Goal: Task Accomplishment & Management: Manage account settings

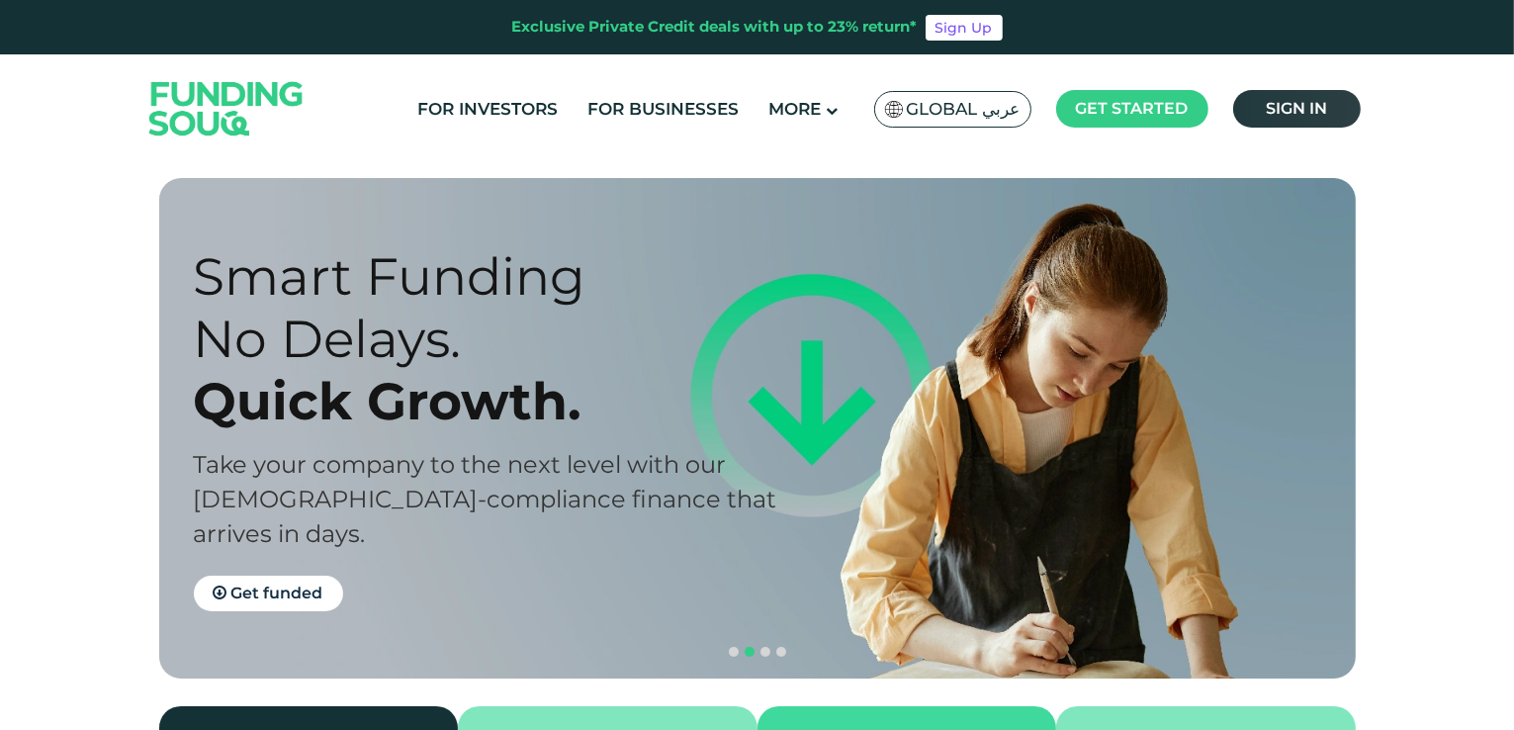
click at [1319, 100] on span "Sign in" at bounding box center [1296, 108] width 61 height 19
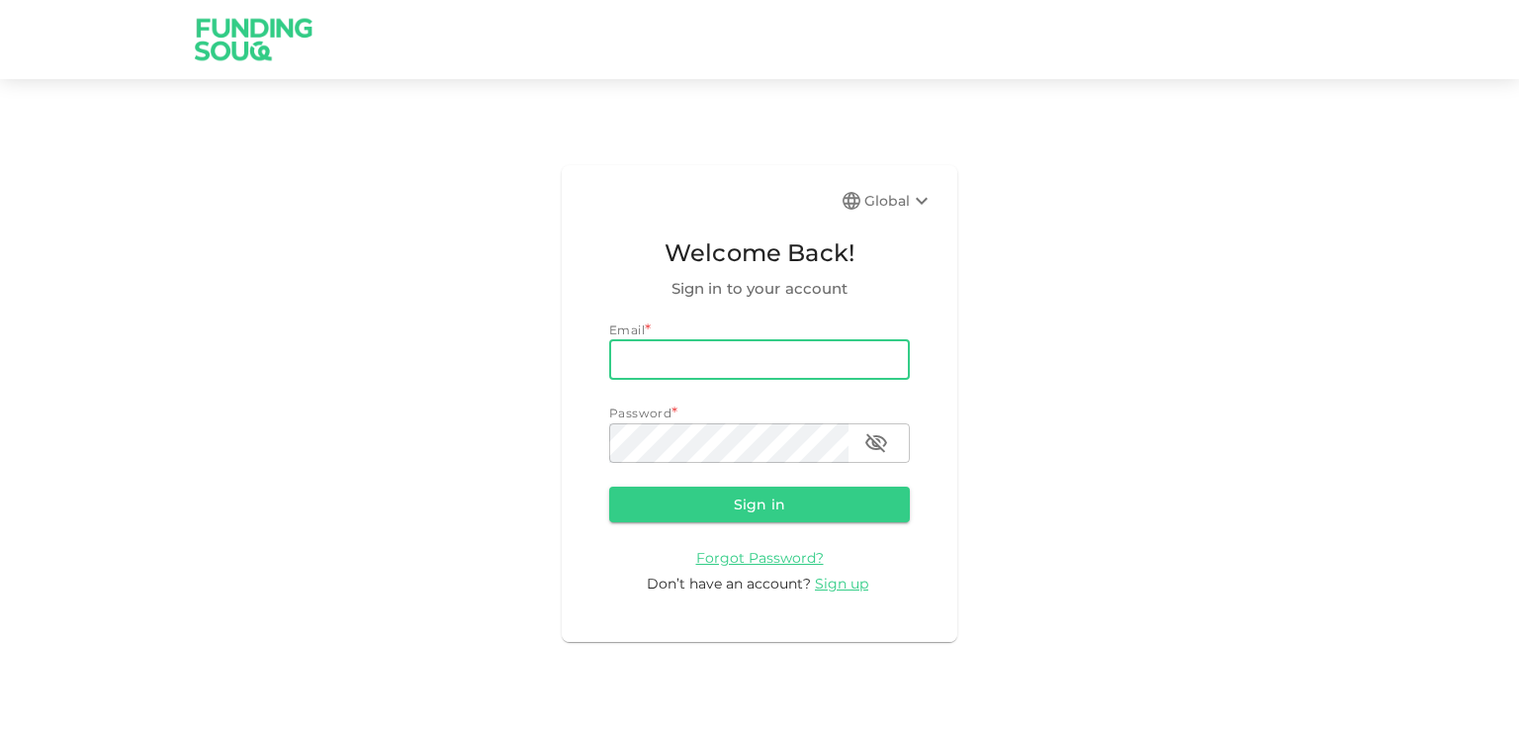
click at [782, 369] on input "email" at bounding box center [759, 360] width 301 height 40
type input "nilayshah1984@gmail.com"
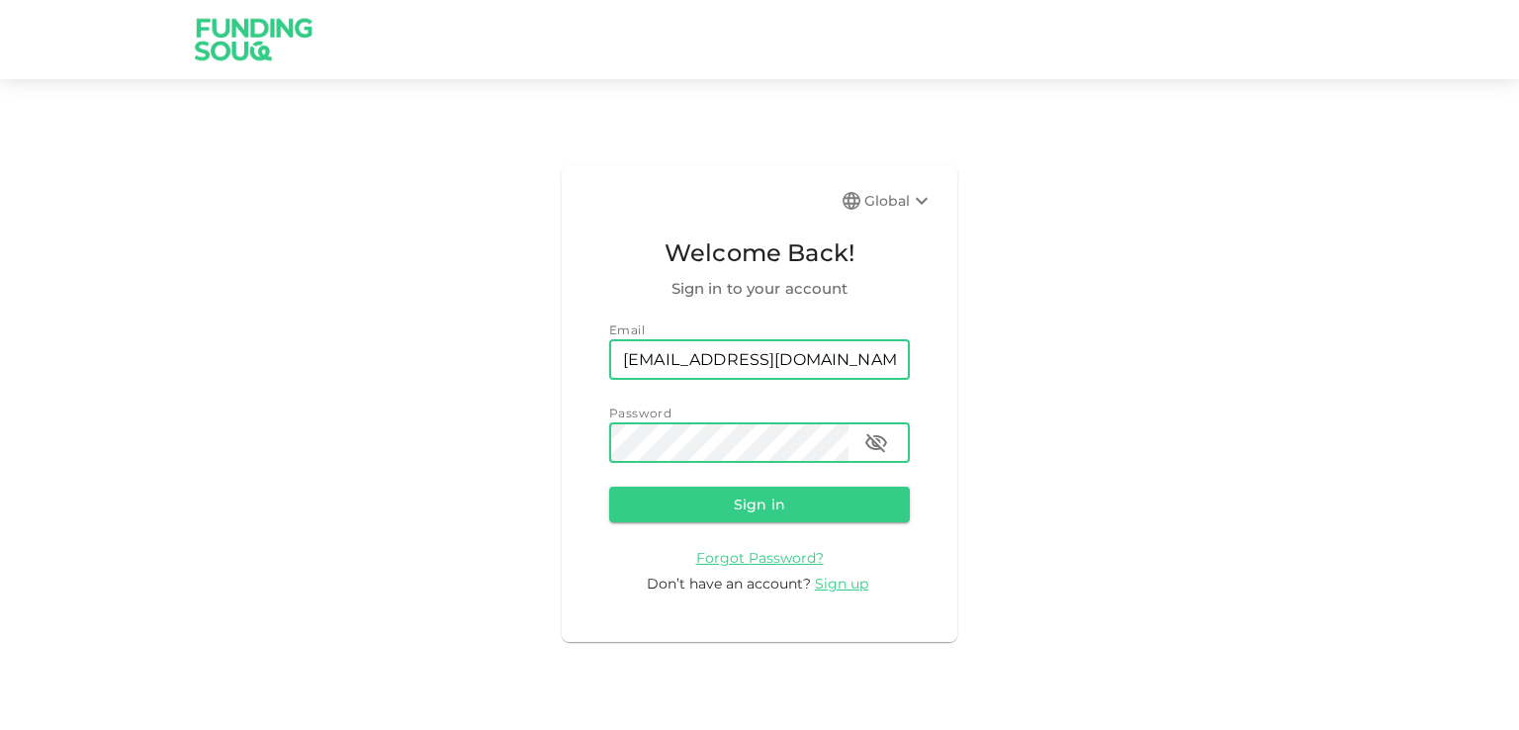
click at [609, 487] on button "Sign in" at bounding box center [759, 505] width 301 height 36
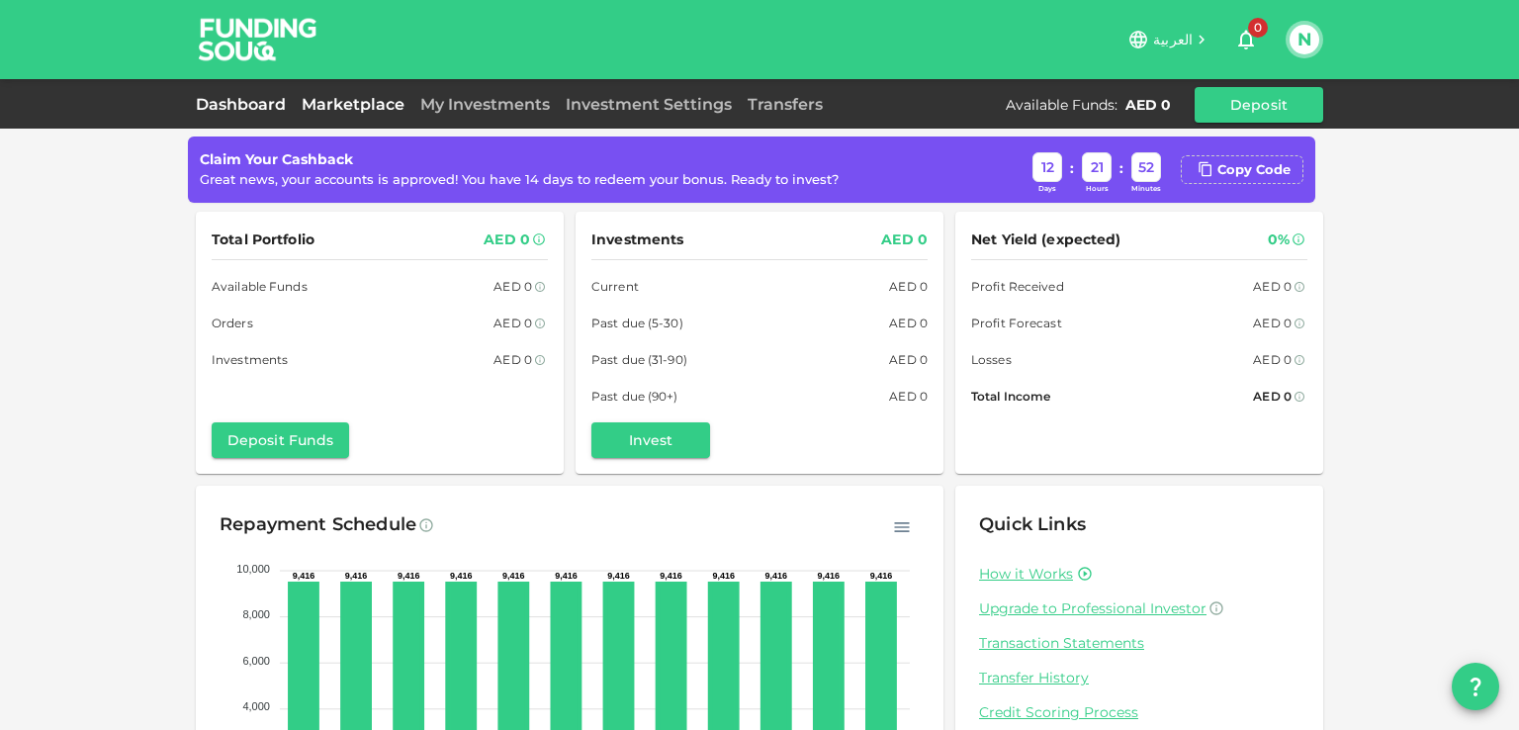
click at [388, 107] on link "Marketplace" at bounding box center [353, 104] width 119 height 19
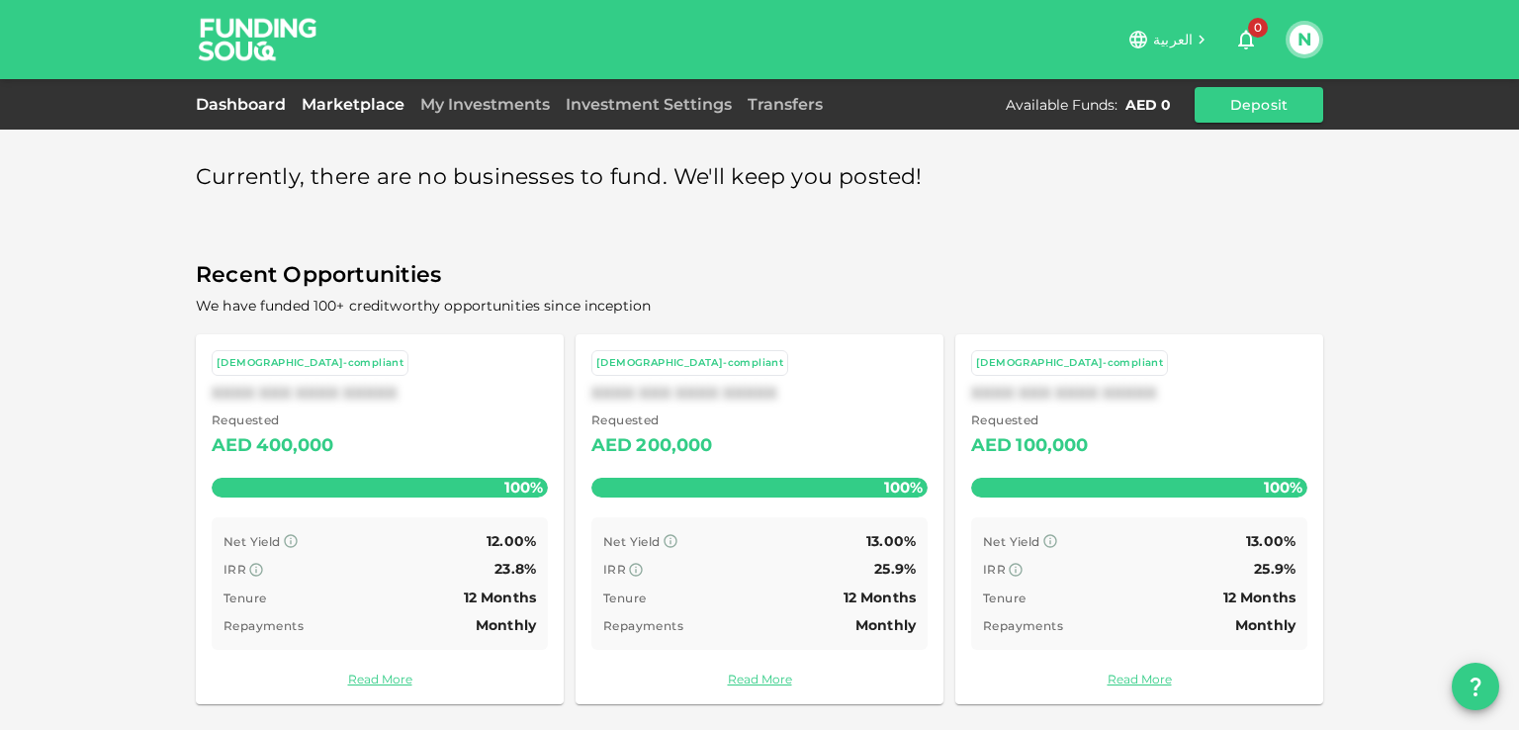
click at [221, 110] on link "Dashboard" at bounding box center [245, 104] width 98 height 19
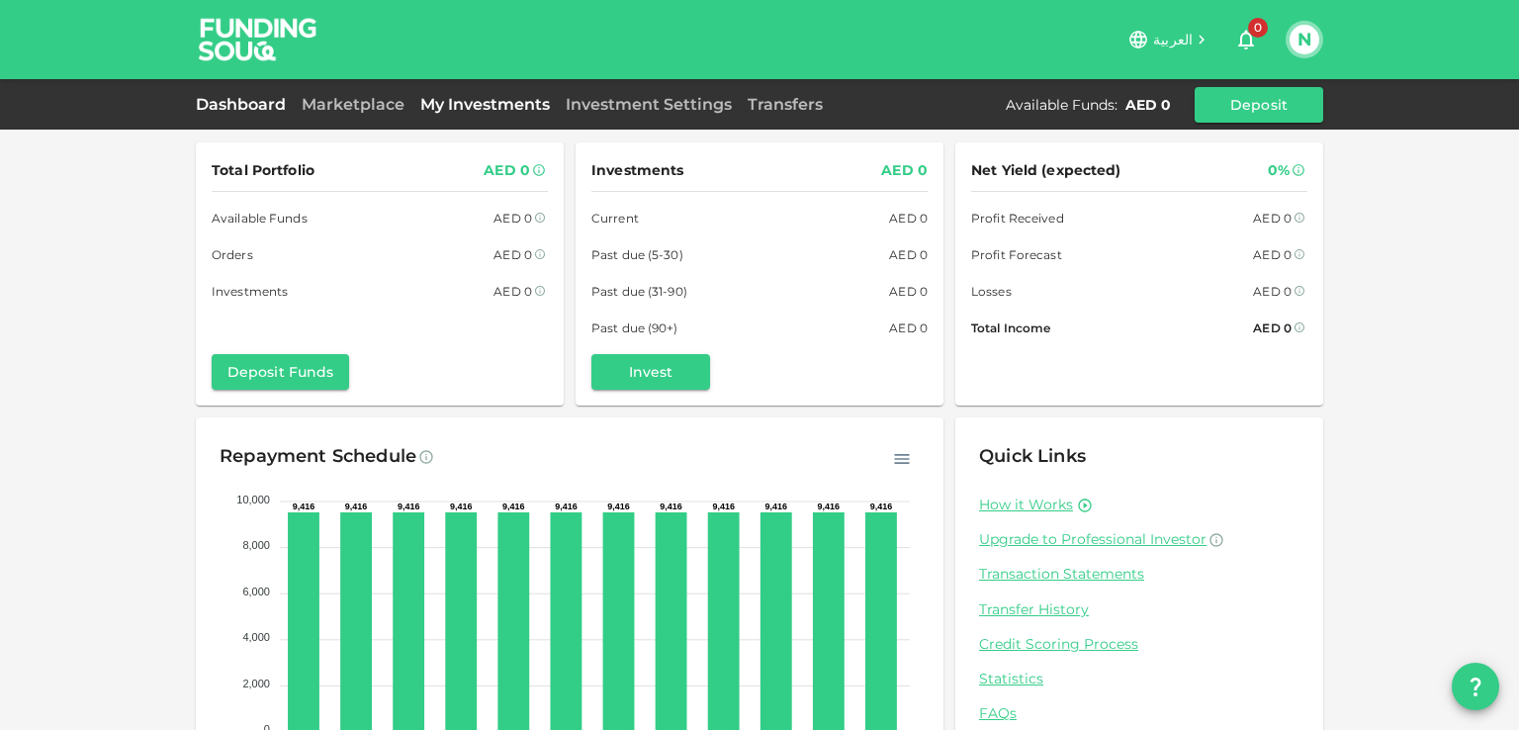
click at [493, 100] on link "My Investments" at bounding box center [484, 104] width 145 height 19
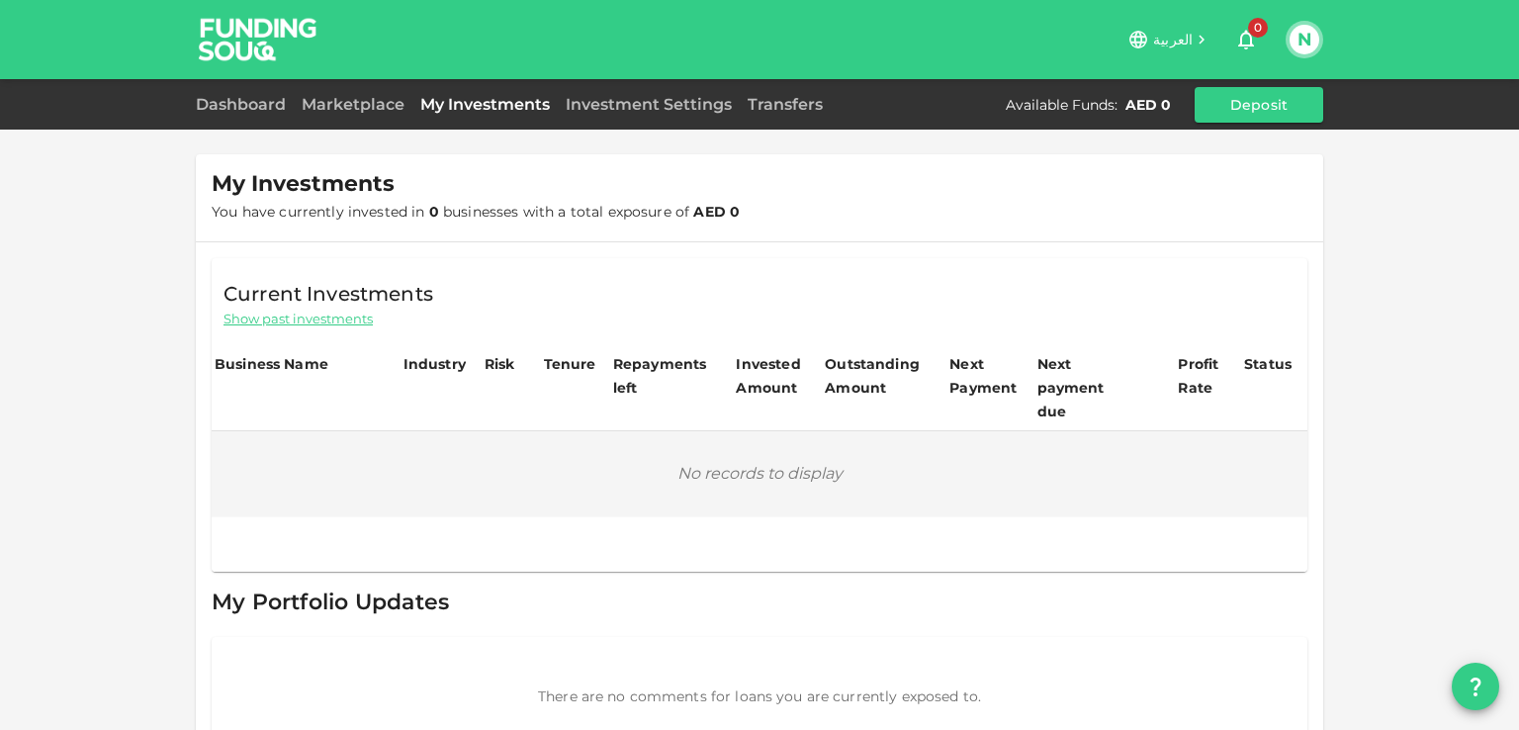
scroll to position [30, 0]
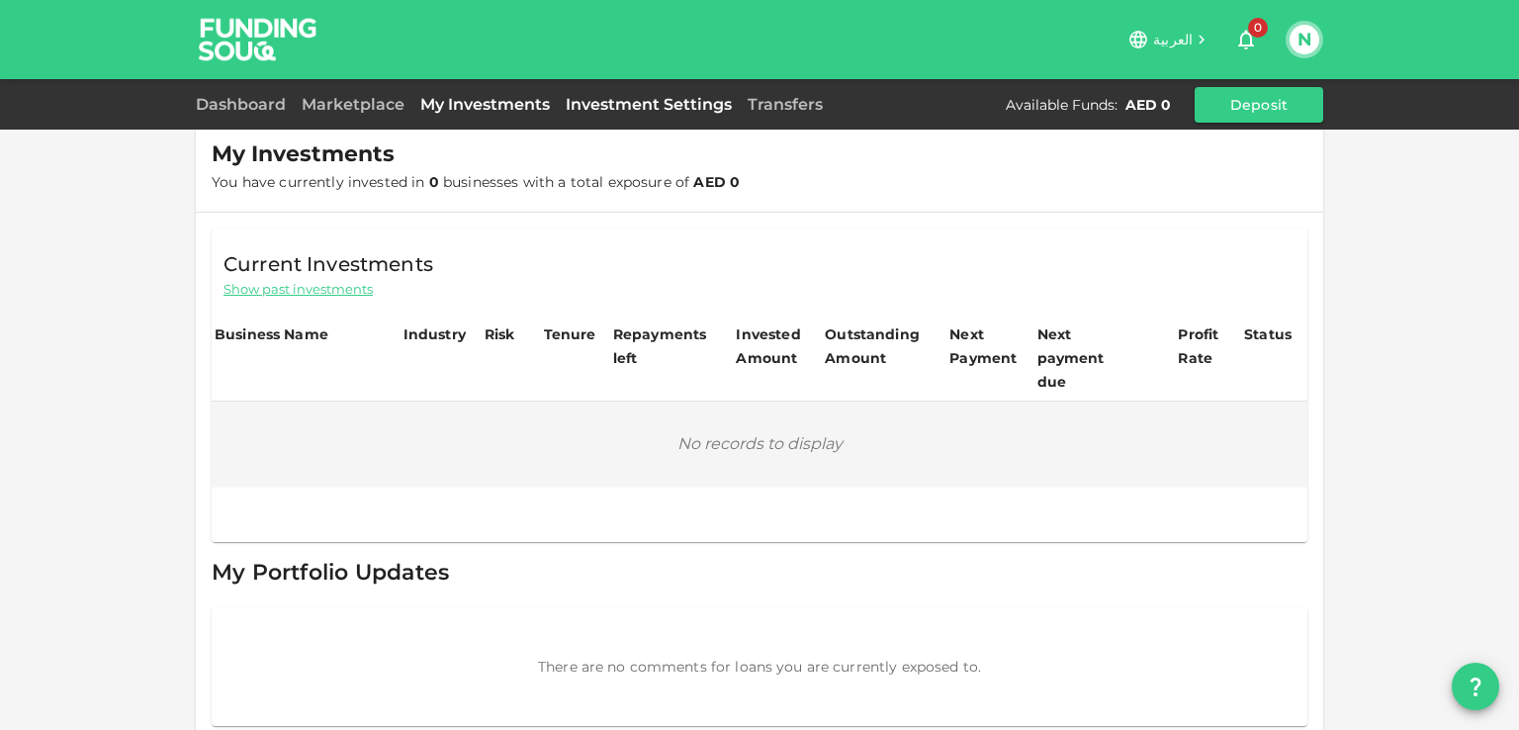
click at [642, 104] on link "Investment Settings" at bounding box center [649, 104] width 182 height 19
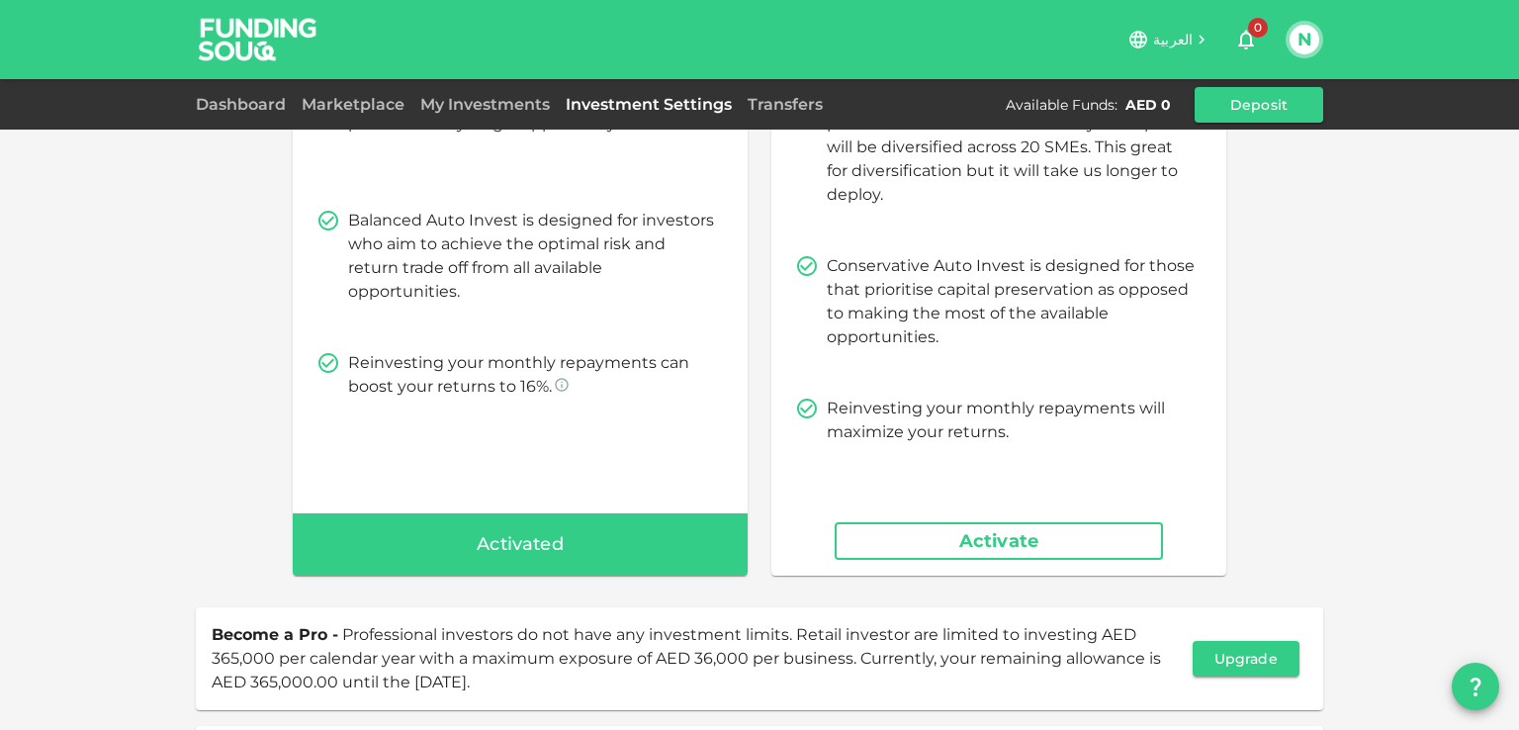
scroll to position [388, 0]
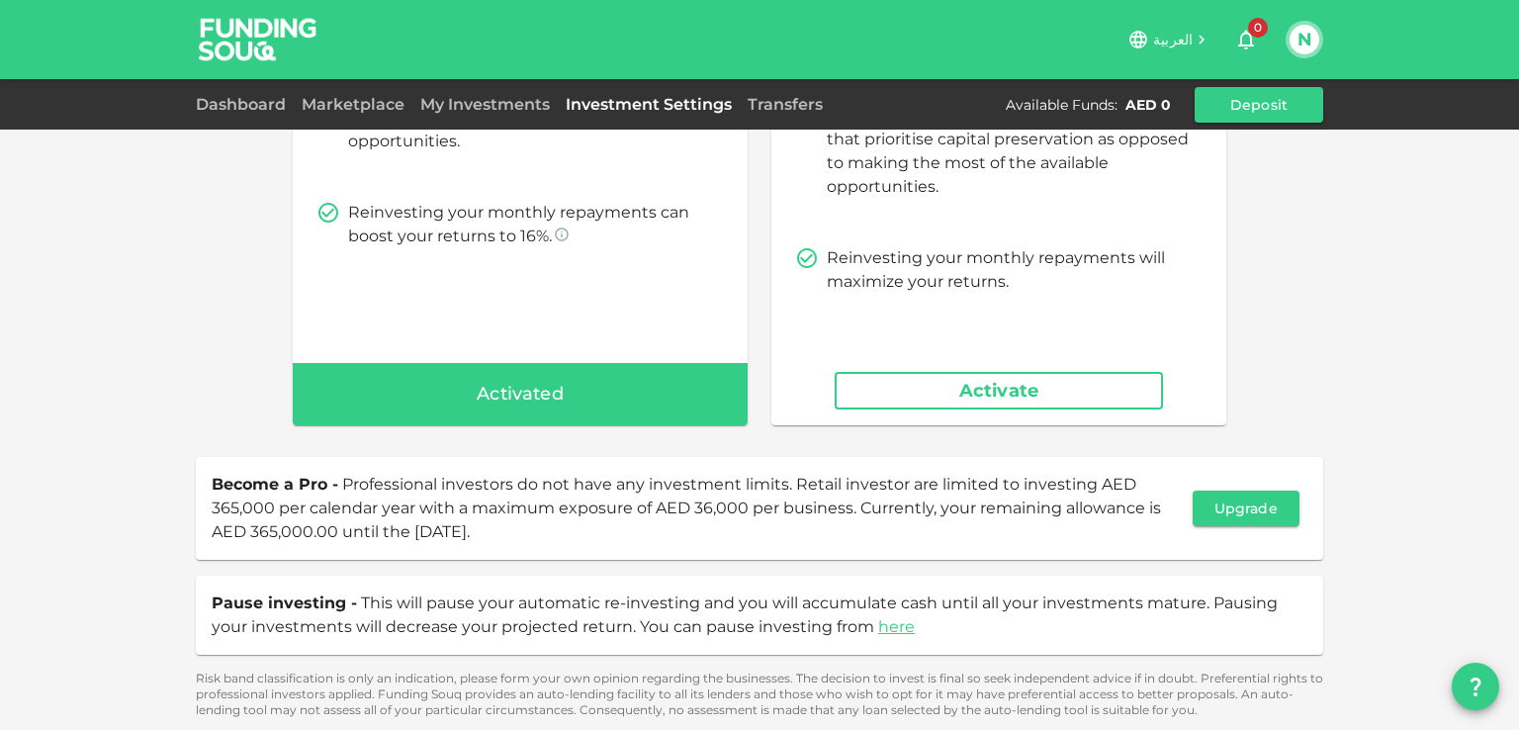
click at [463, 401] on div "Activated" at bounding box center [520, 394] width 455 height 63
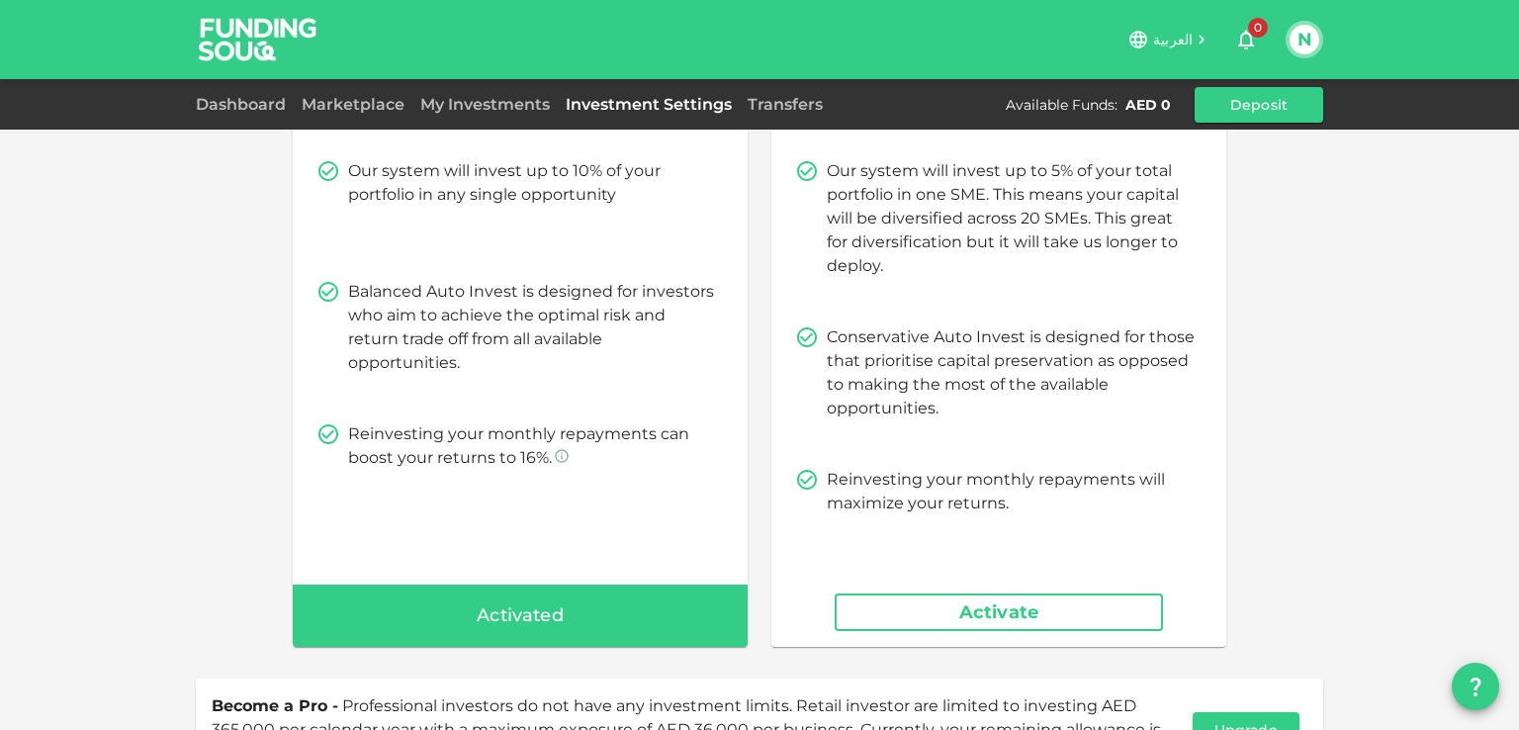
scroll to position [0, 0]
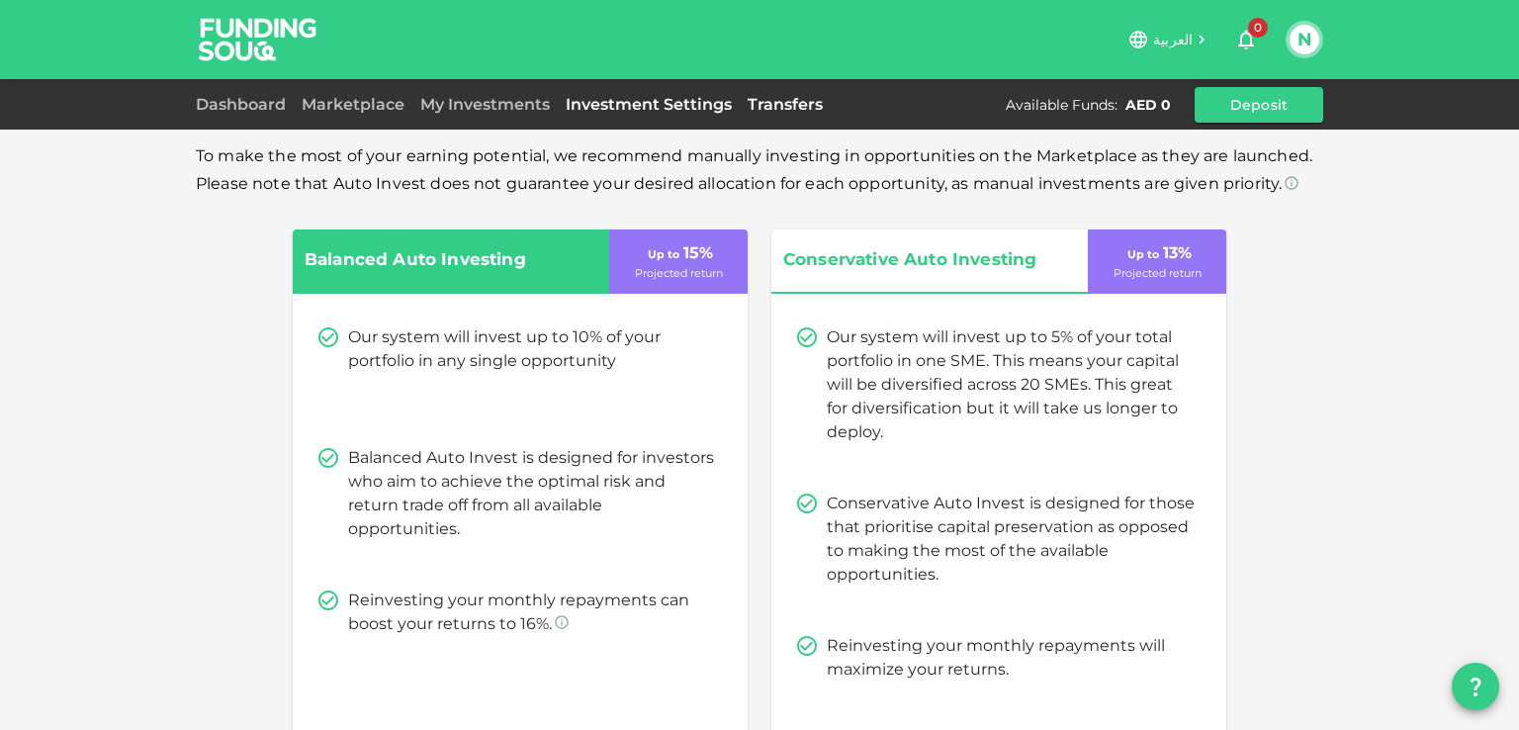
click at [809, 110] on link "Transfers" at bounding box center [785, 104] width 91 height 19
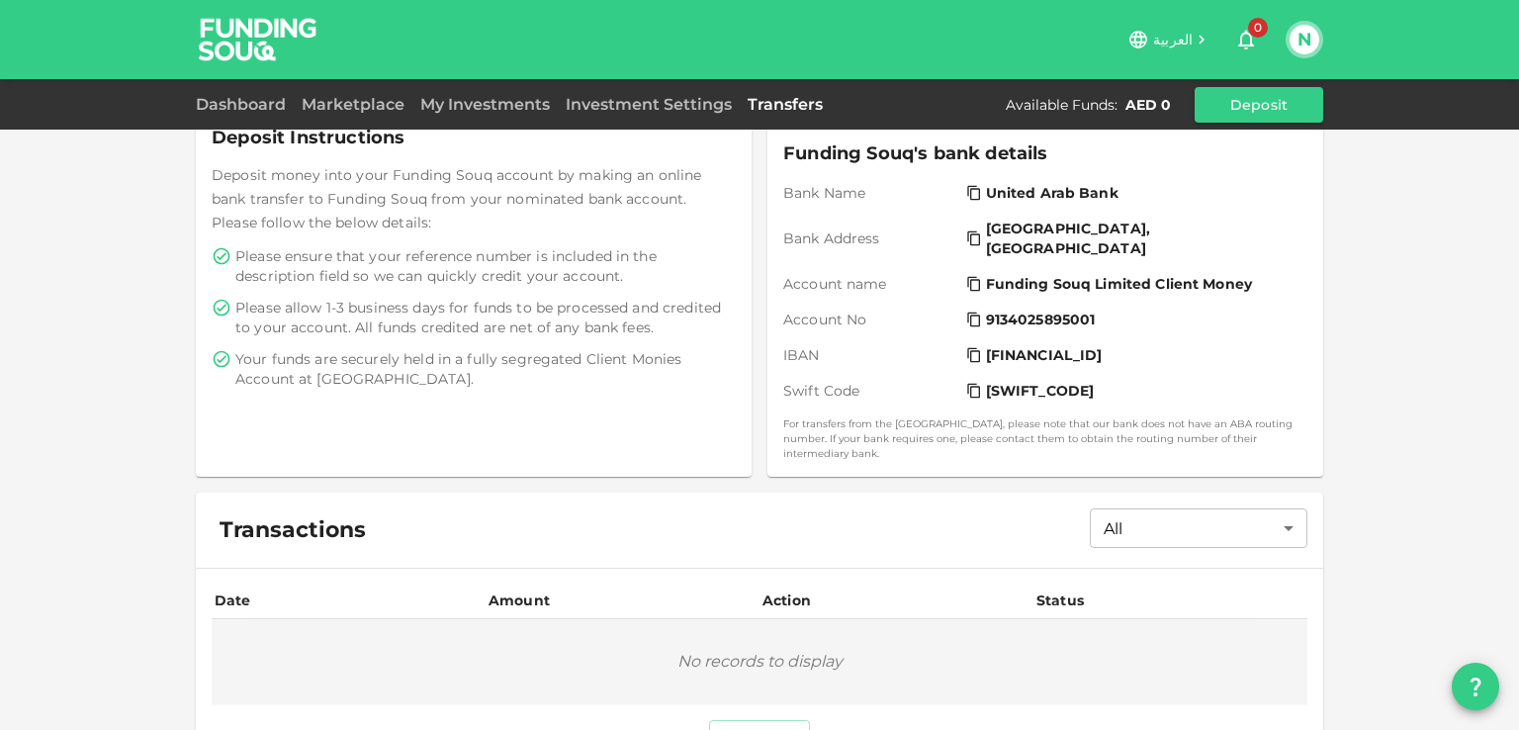
scroll to position [403, 0]
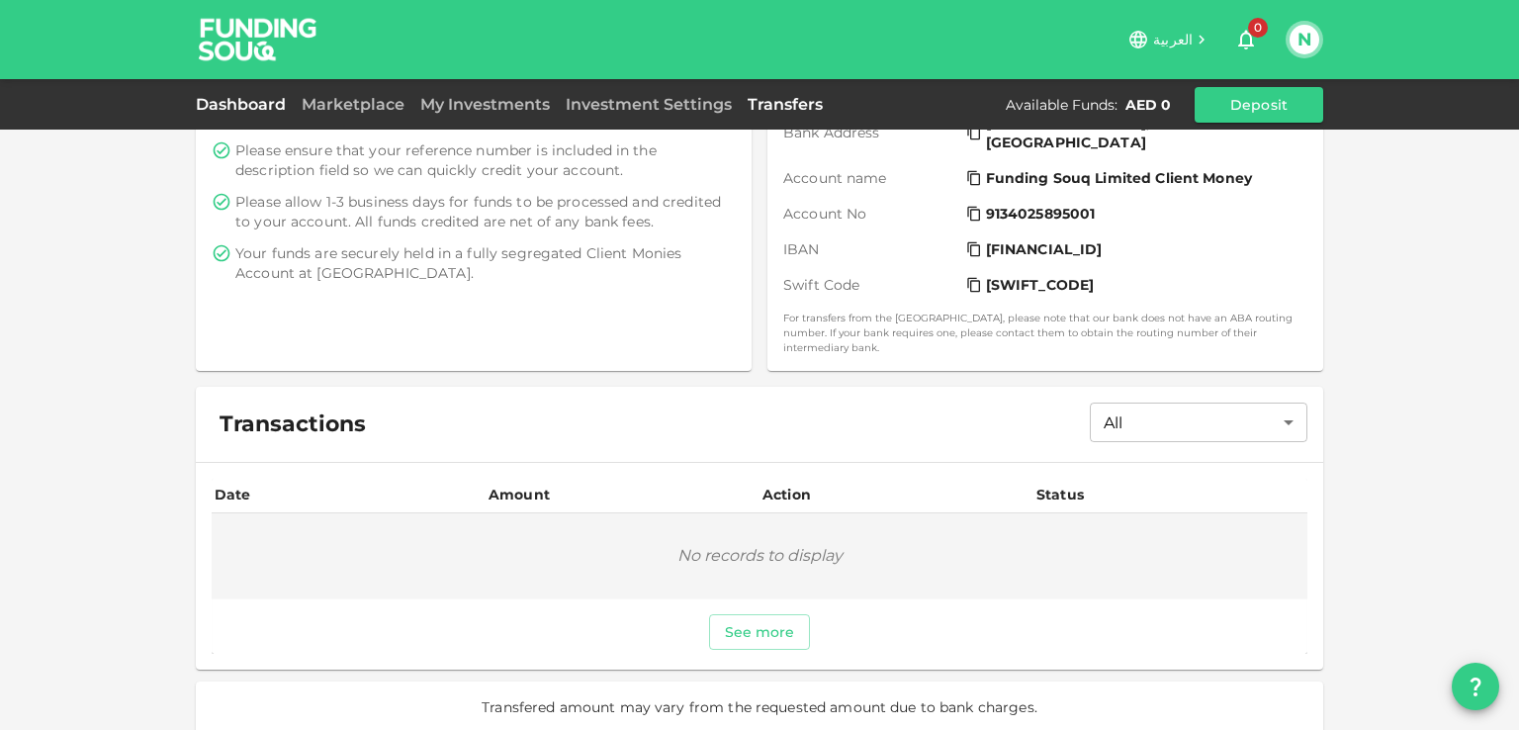
click at [206, 102] on link "Dashboard" at bounding box center [245, 104] width 98 height 19
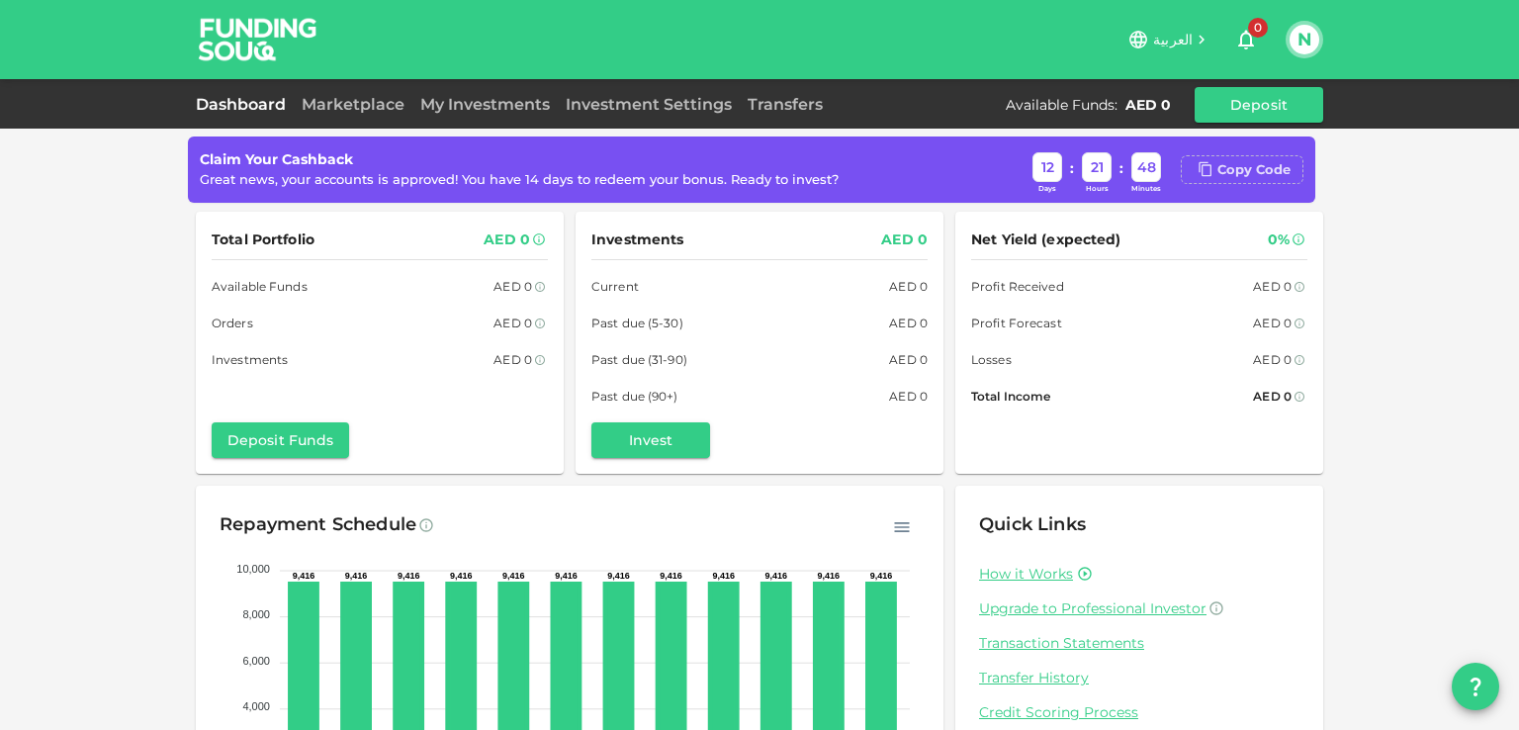
click at [1229, 175] on div "Copy Code" at bounding box center [1254, 170] width 73 height 20
click at [770, 191] on div "Claim Your Cashback Great news, your accounts is approved! You have 14 days to …" at bounding box center [752, 169] width 1104 height 50
click at [314, 101] on link "Marketplace" at bounding box center [353, 104] width 119 height 19
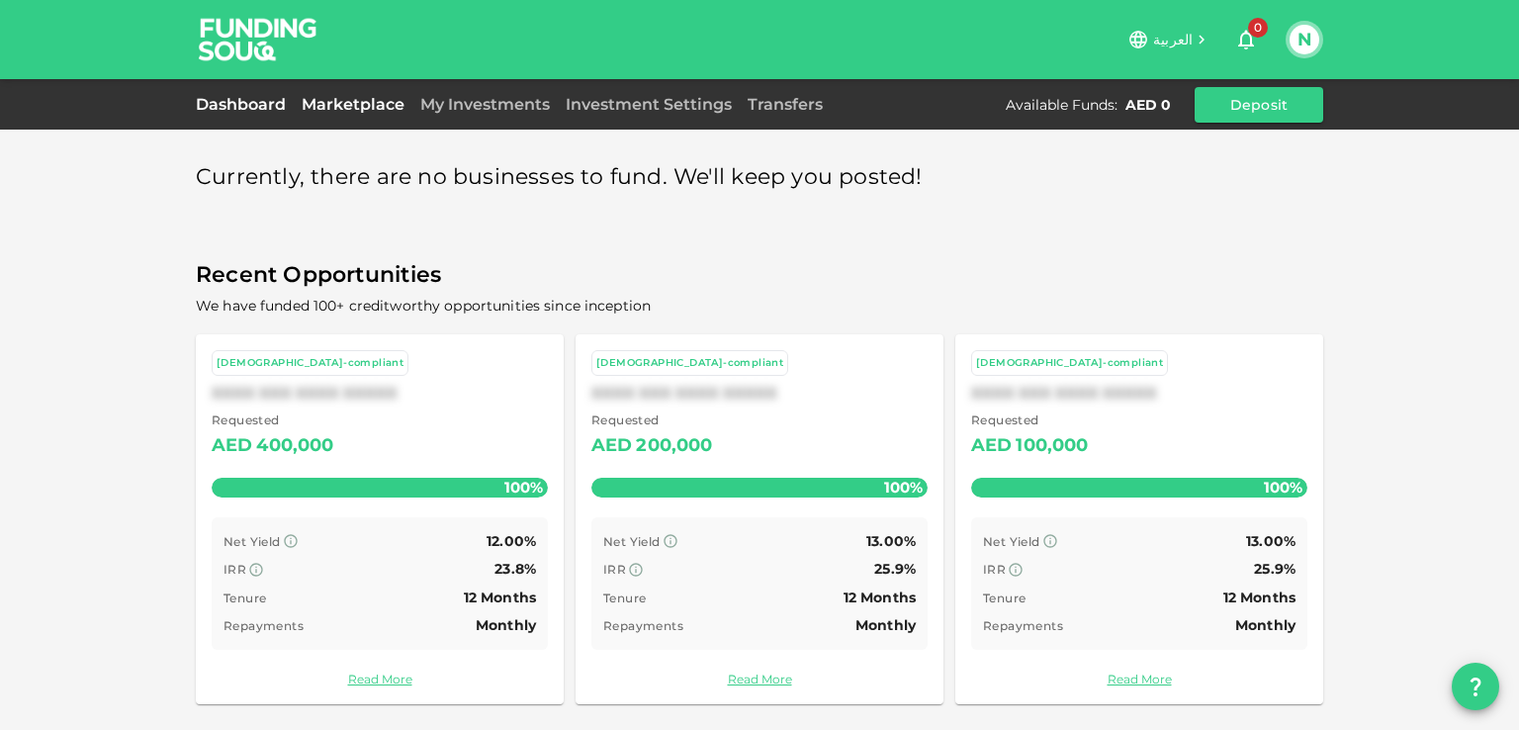
click at [236, 112] on link "Dashboard" at bounding box center [245, 104] width 98 height 19
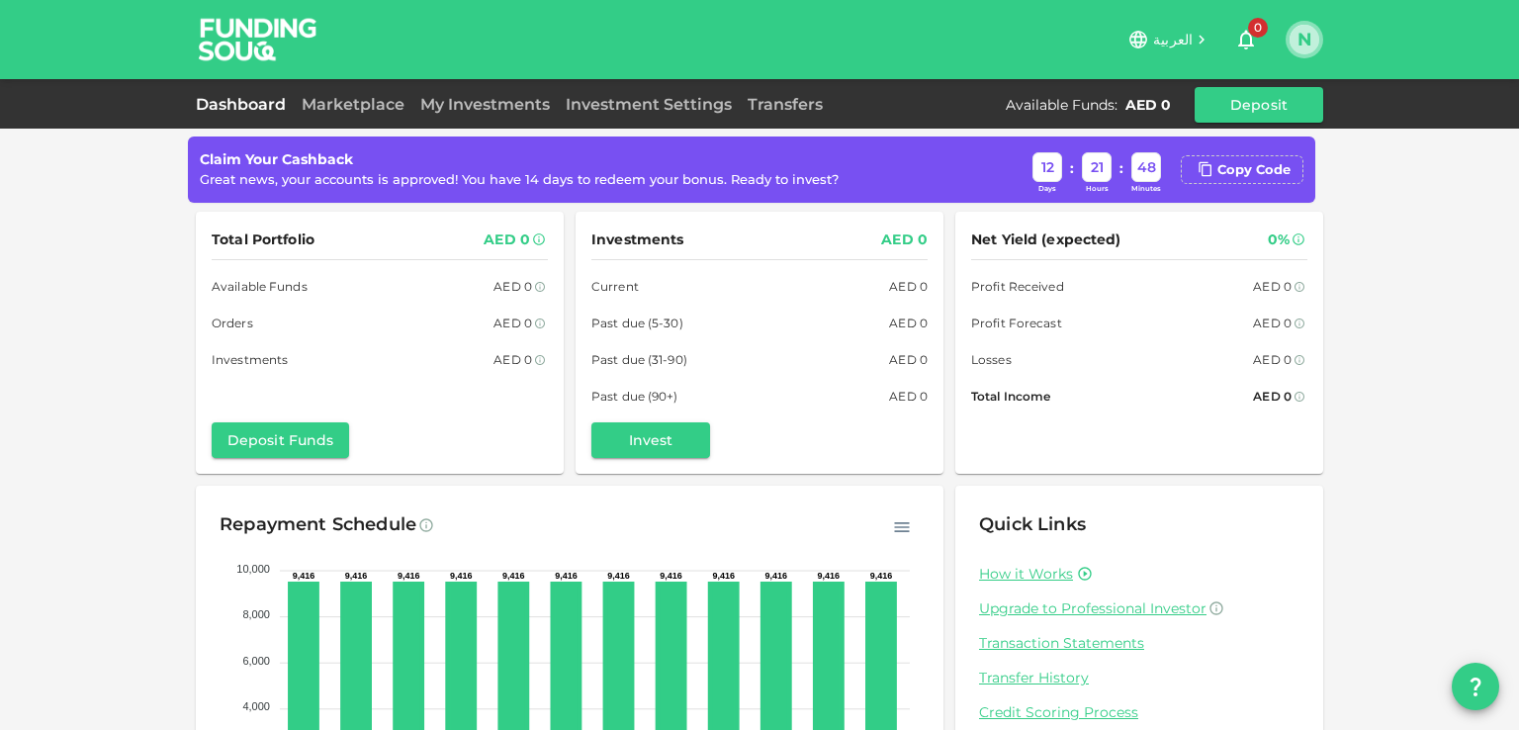
click at [1303, 41] on button "N" at bounding box center [1305, 40] width 30 height 30
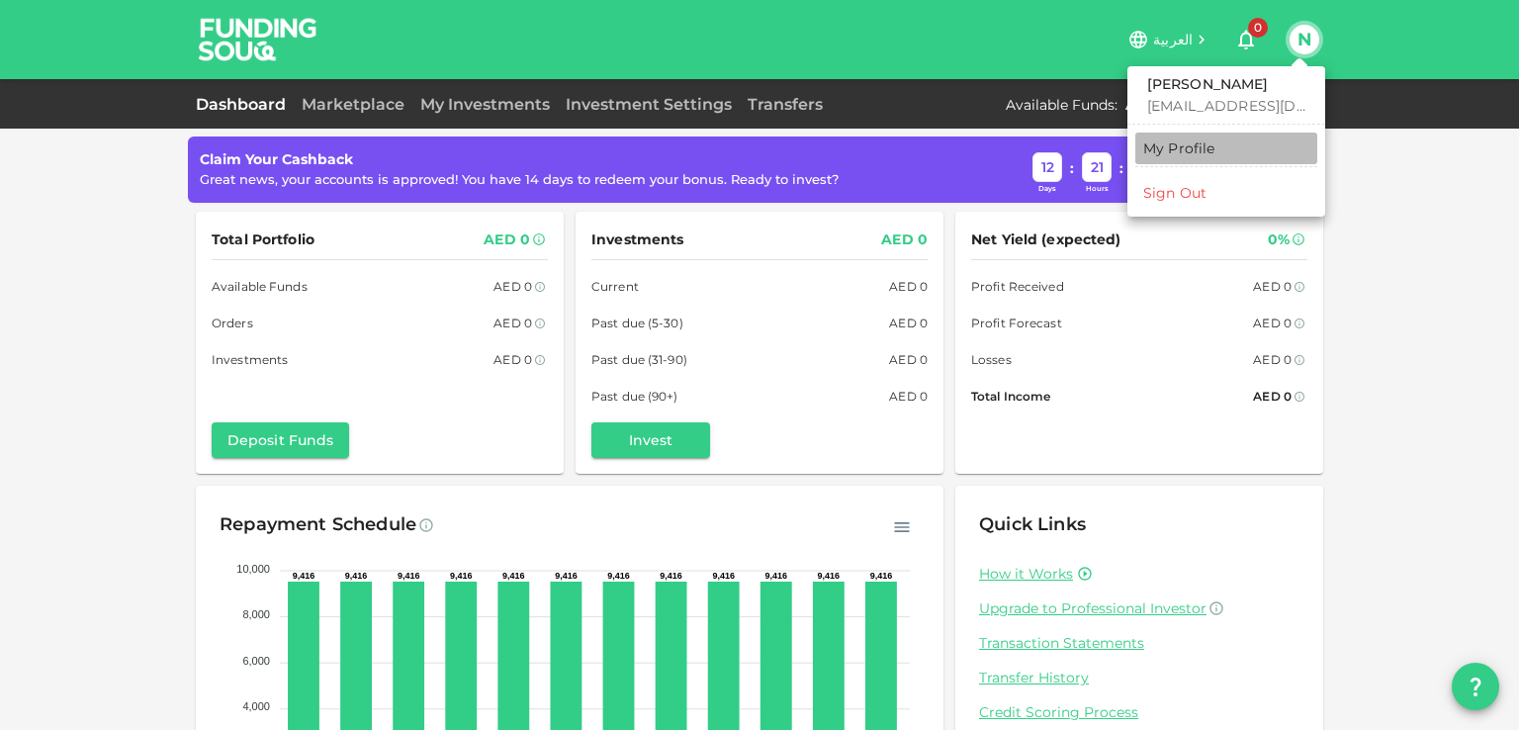
click at [1151, 157] on div "My Profile" at bounding box center [1179, 148] width 72 height 20
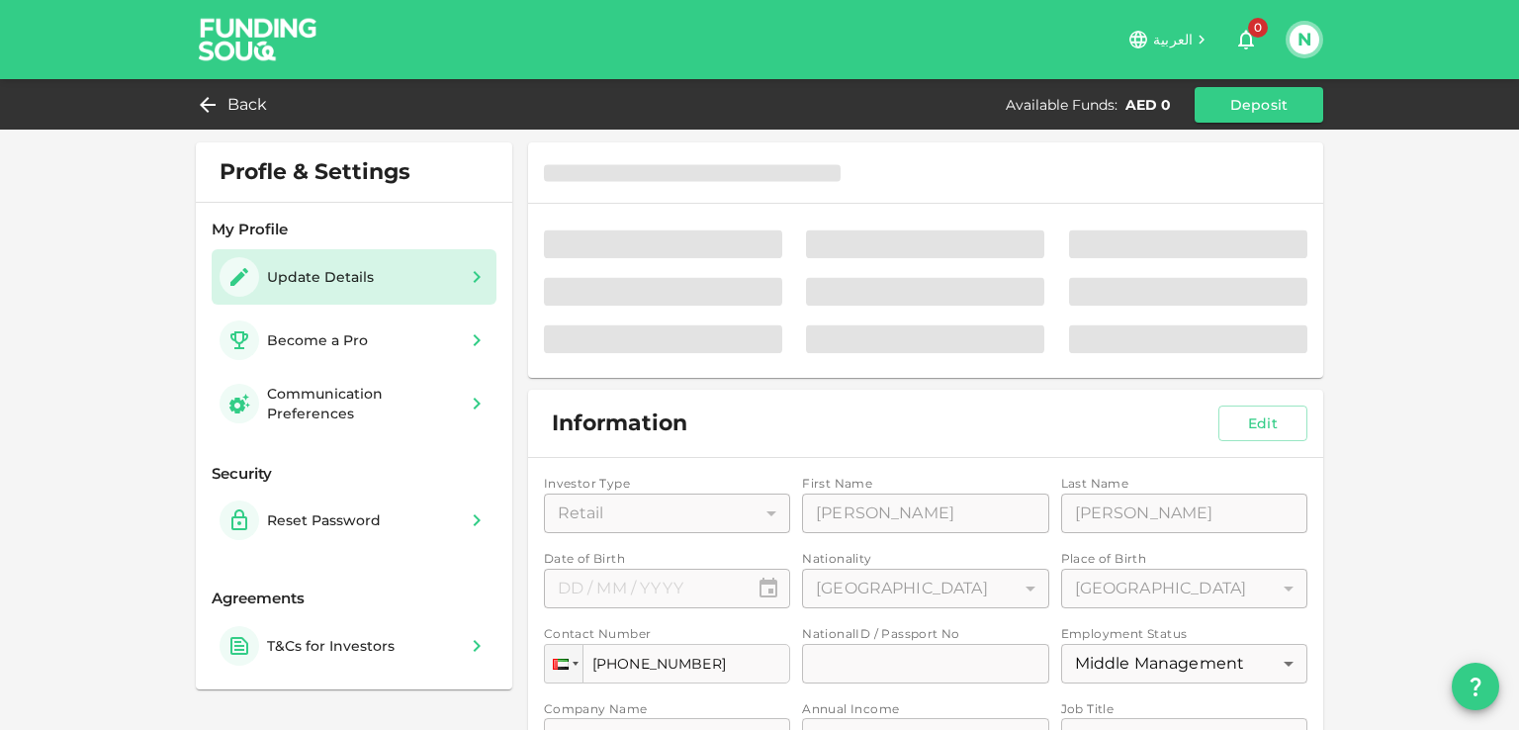
type input "1"
type input "Nilay"
type input "Shah"
type input "88"
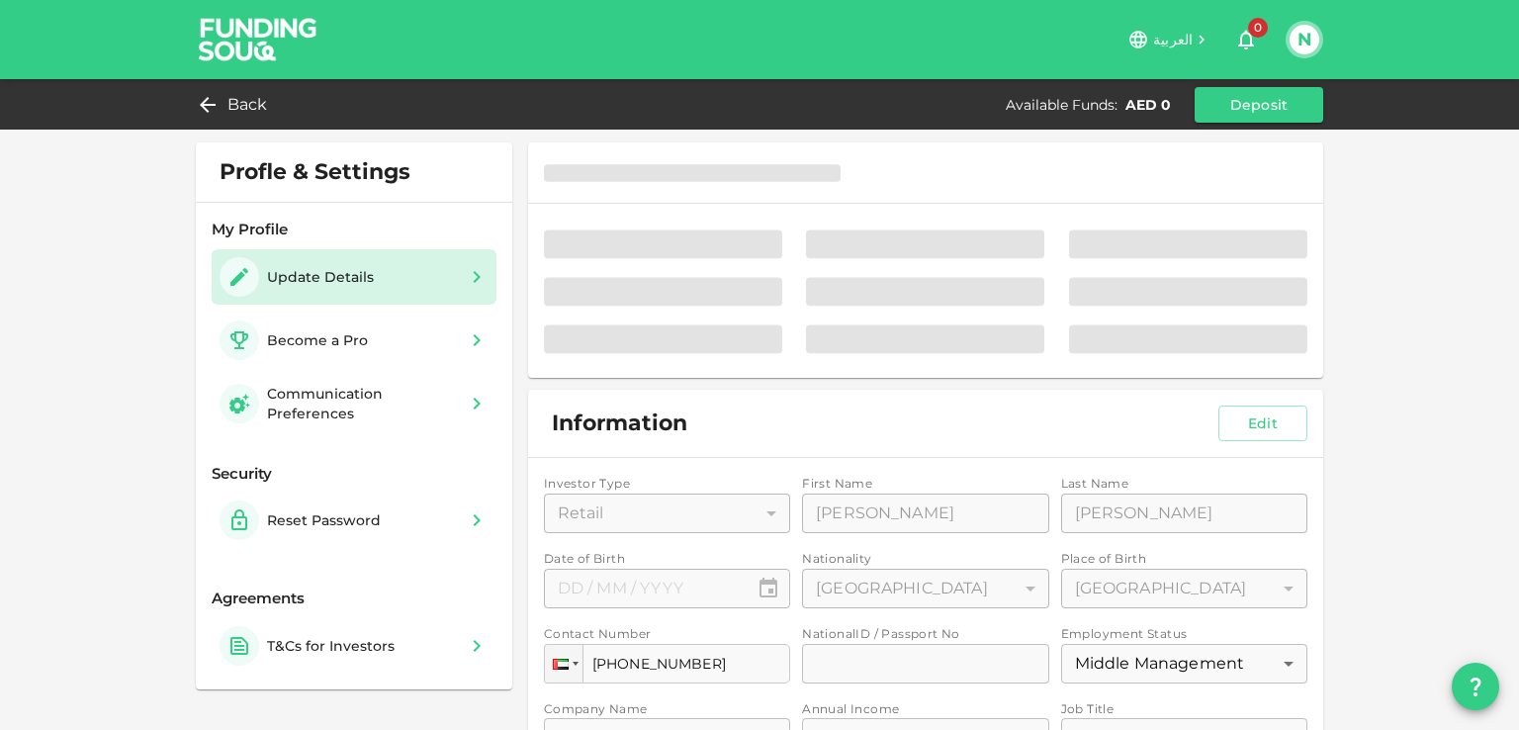
type input "6"
type input "Innovo Build LLC"
type input "2"
type input "Contracts Manager"
type input "1"
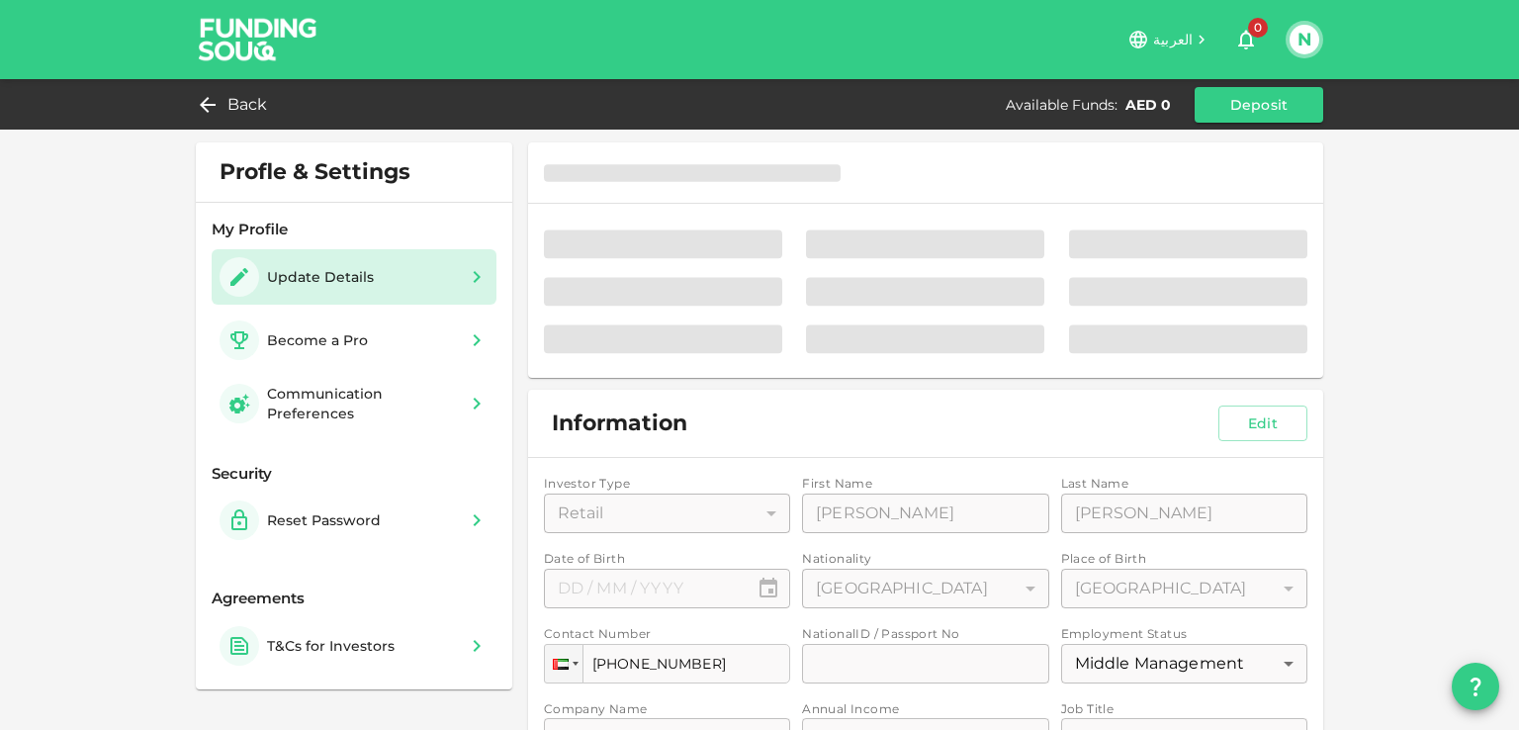
type input "3"
type input "2"
type input "1"
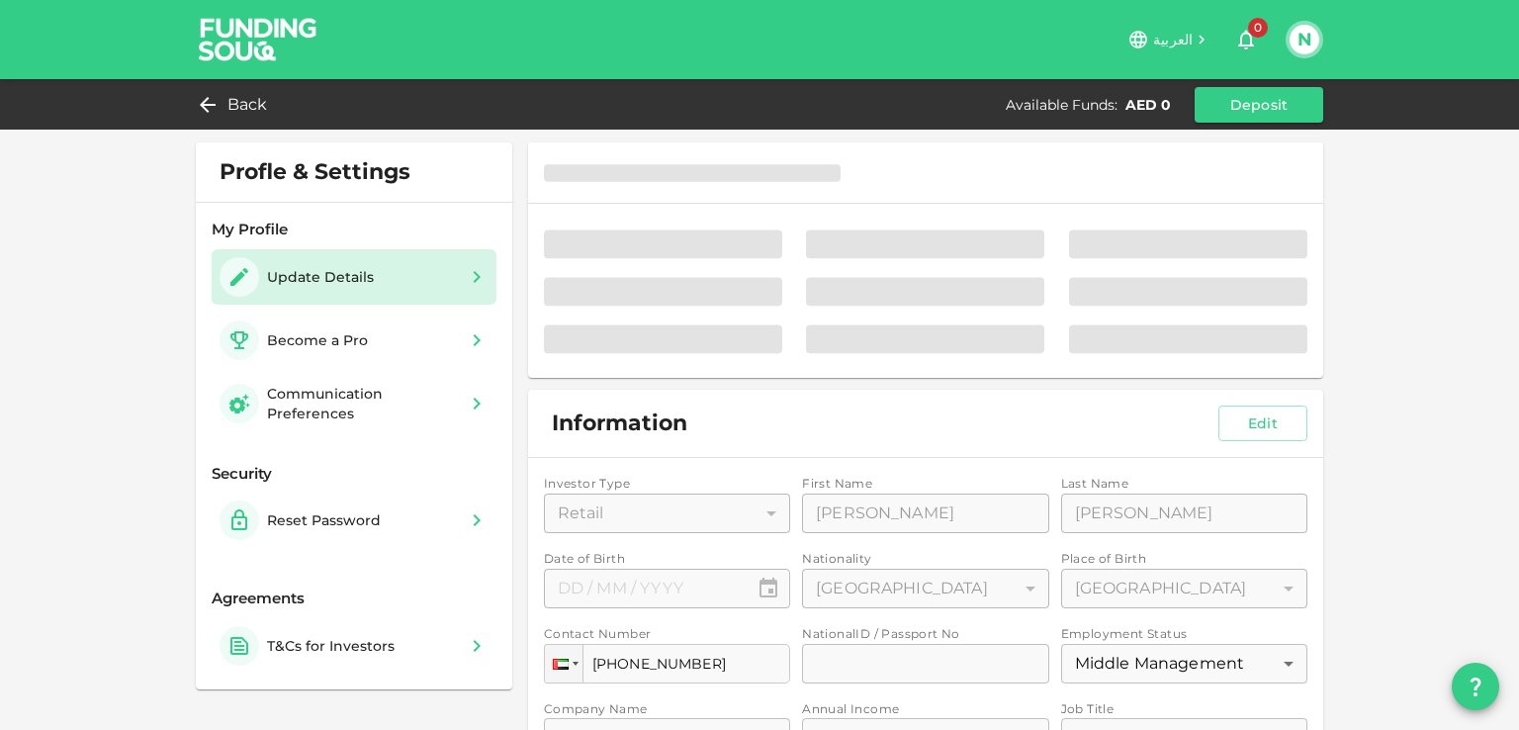
type input "1"
type input "FLAT-613, 317-MANKHOOL, PO Box 13164, Dubai"
type input "2"
radio input "false"
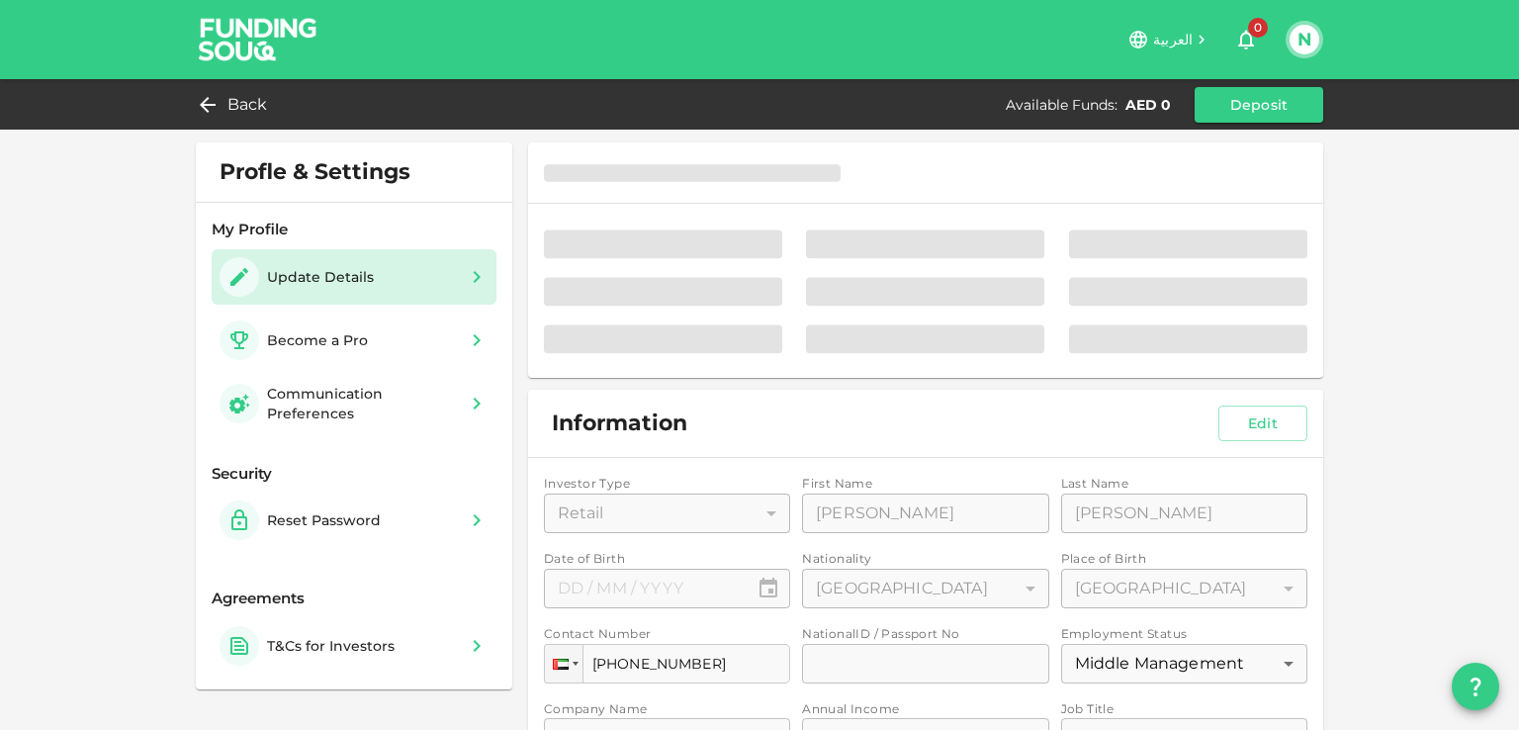
radio input "true"
type input "⁦⁨01⁩ / ⁨09⁩ / ⁨1984⁩⁩"
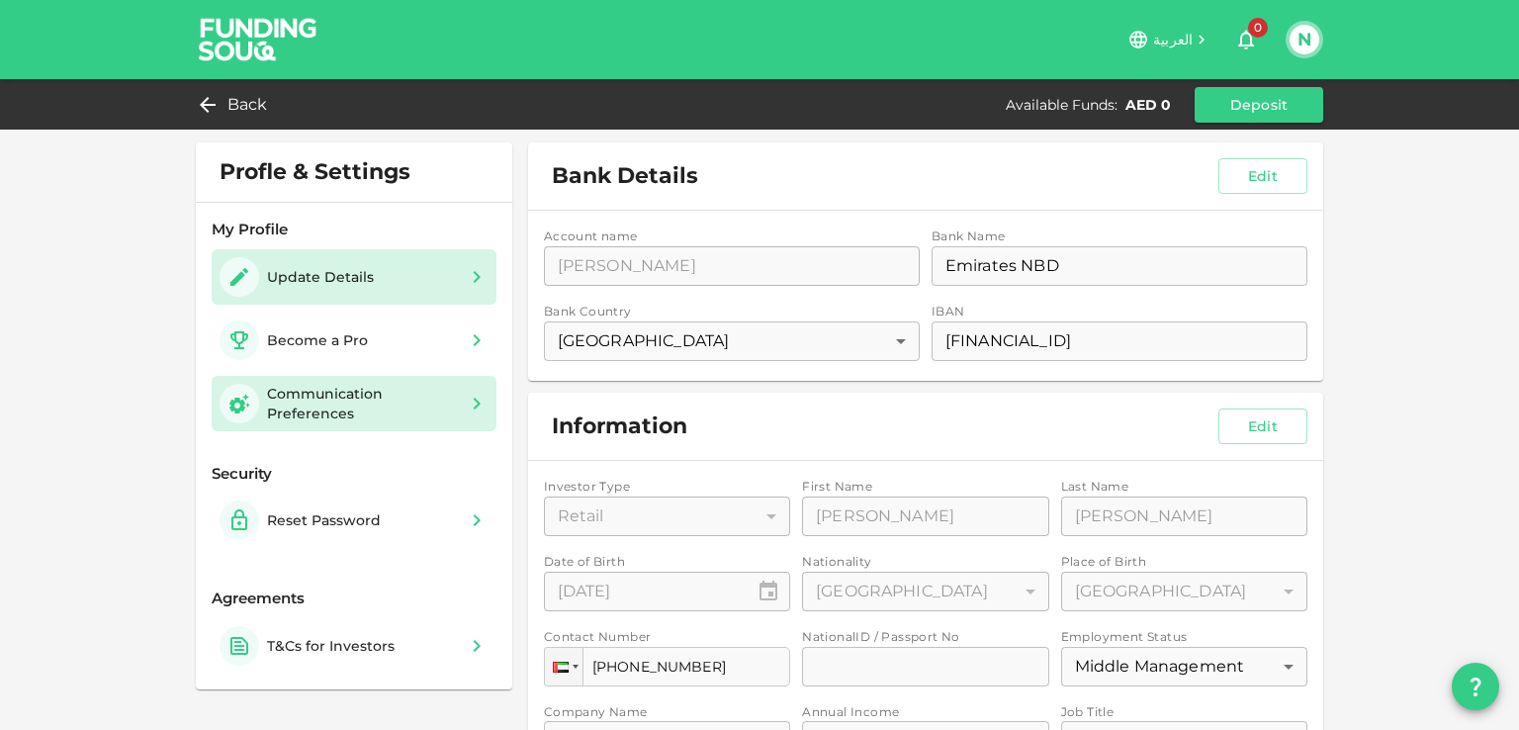
click at [294, 402] on div "Communication Preferences" at bounding box center [362, 404] width 190 height 40
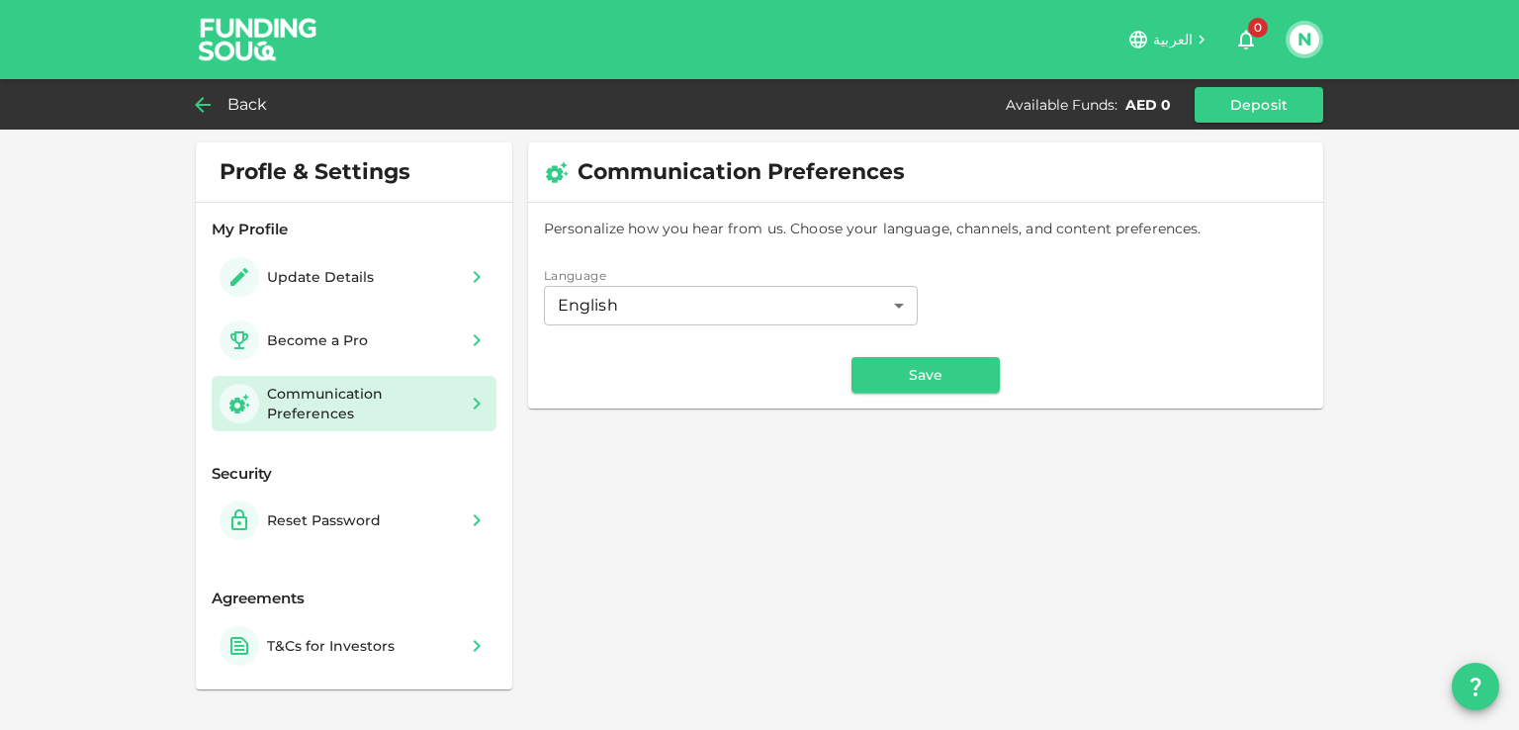
click at [240, 104] on span "Back" at bounding box center [248, 105] width 41 height 28
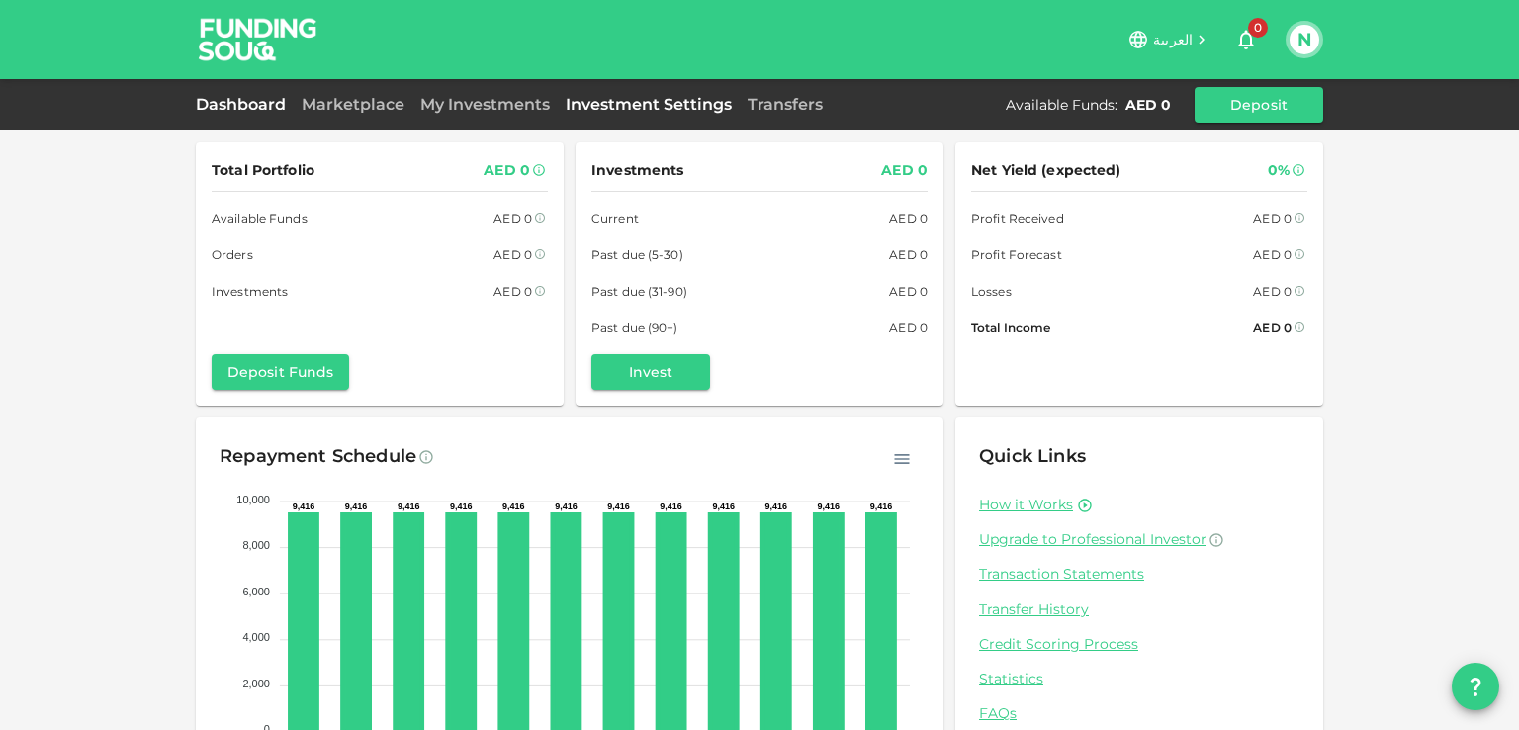
click at [649, 111] on link "Investment Settings" at bounding box center [649, 104] width 182 height 19
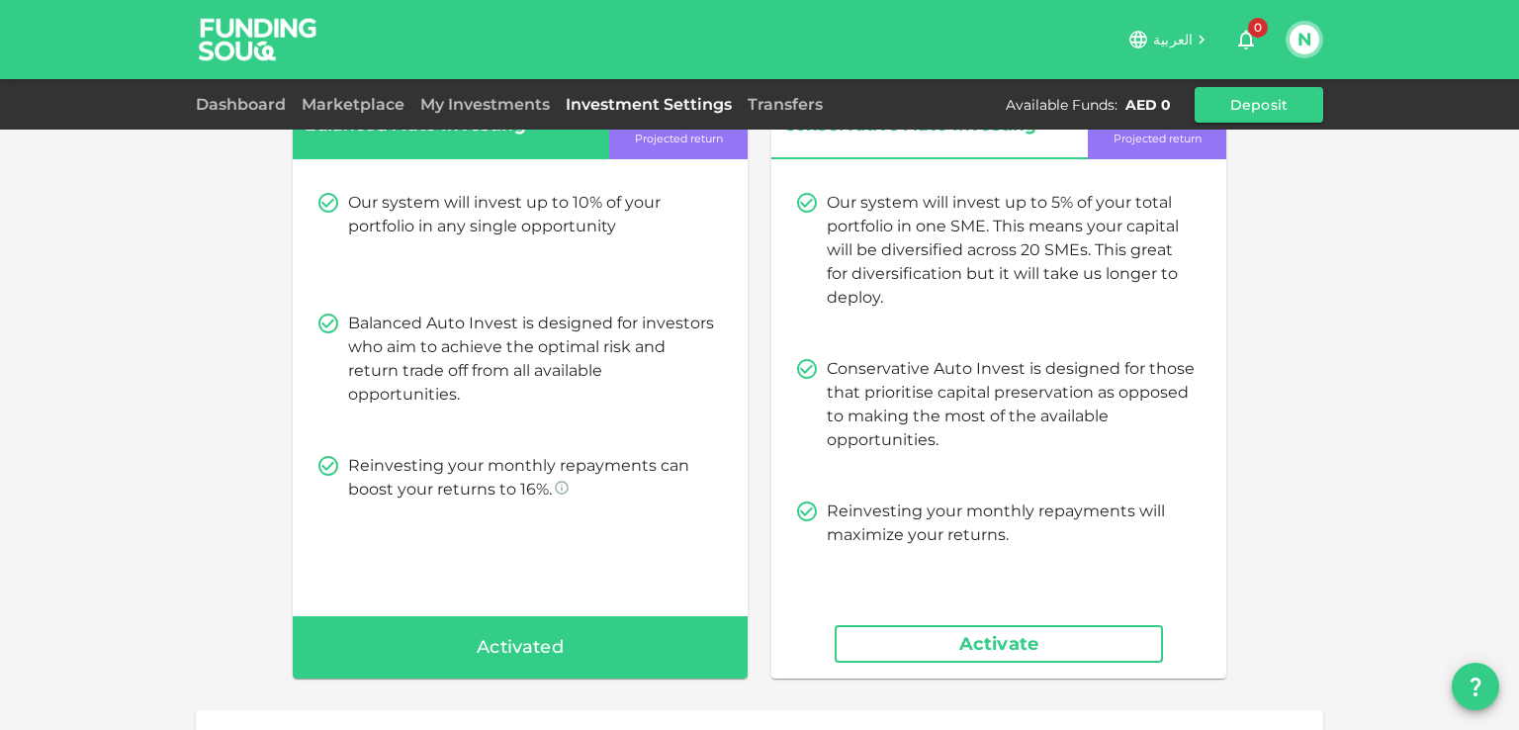
scroll to position [388, 0]
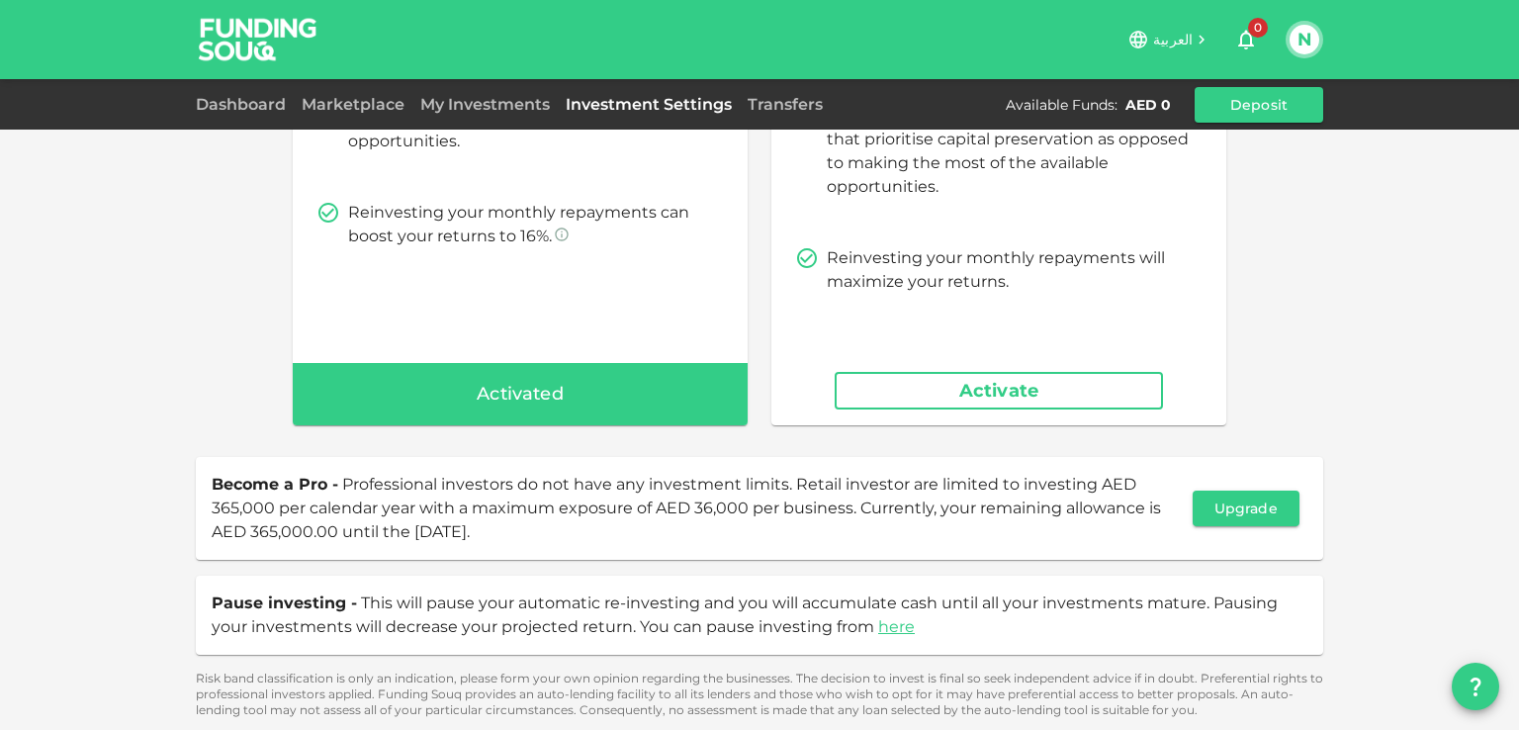
click at [1058, 397] on button "Activate" at bounding box center [999, 391] width 328 height 38
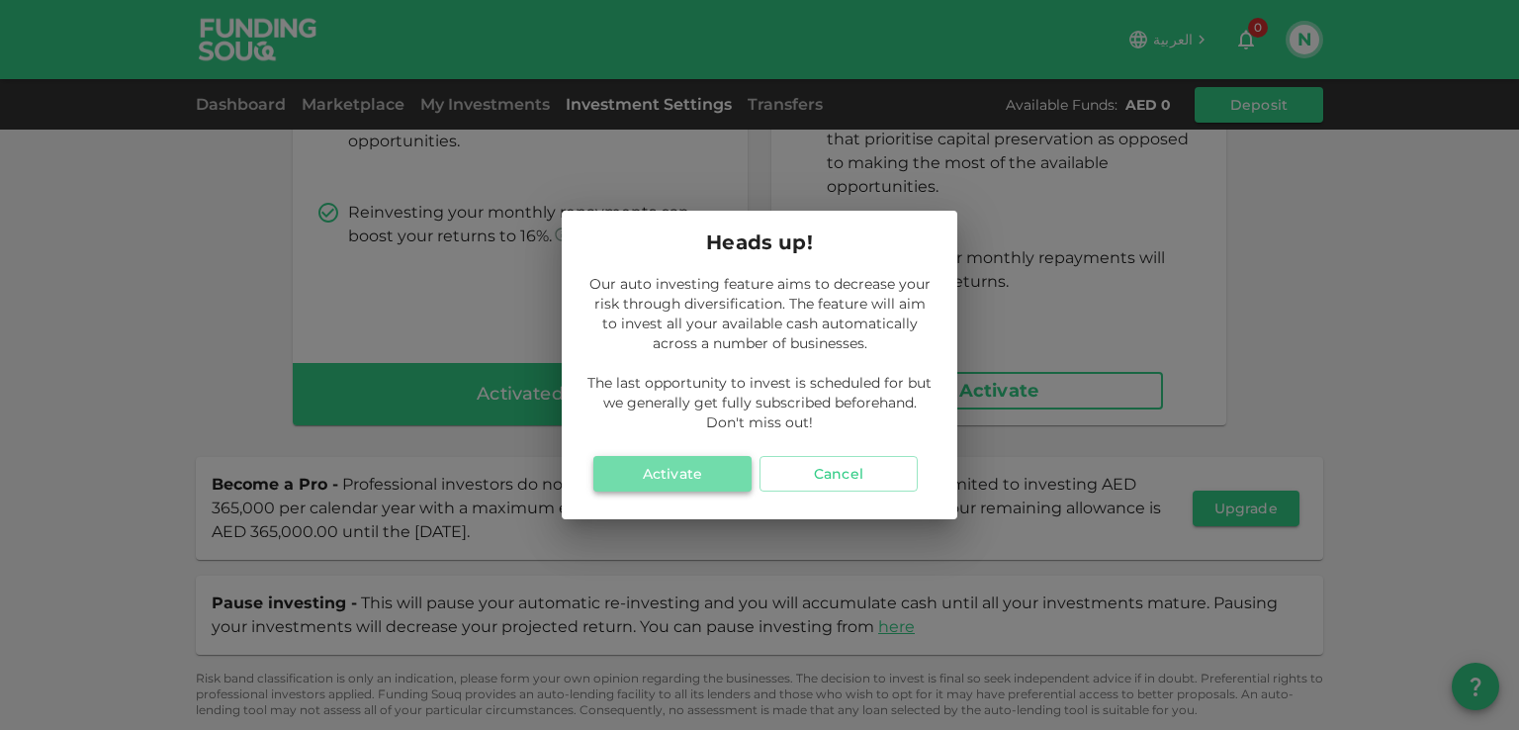
click at [716, 480] on button "Activate" at bounding box center [672, 474] width 158 height 36
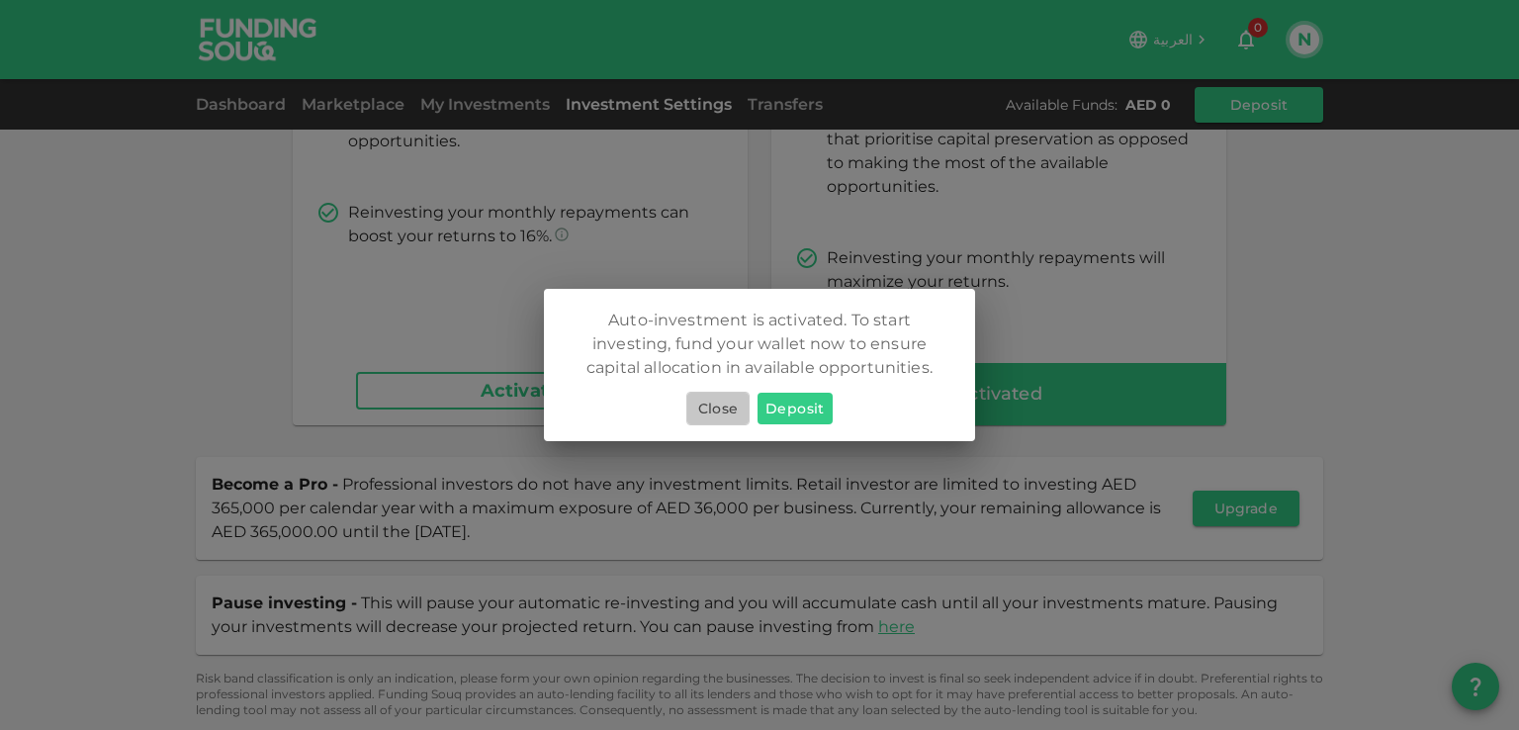
click at [712, 410] on button "Close" at bounding box center [717, 409] width 63 height 34
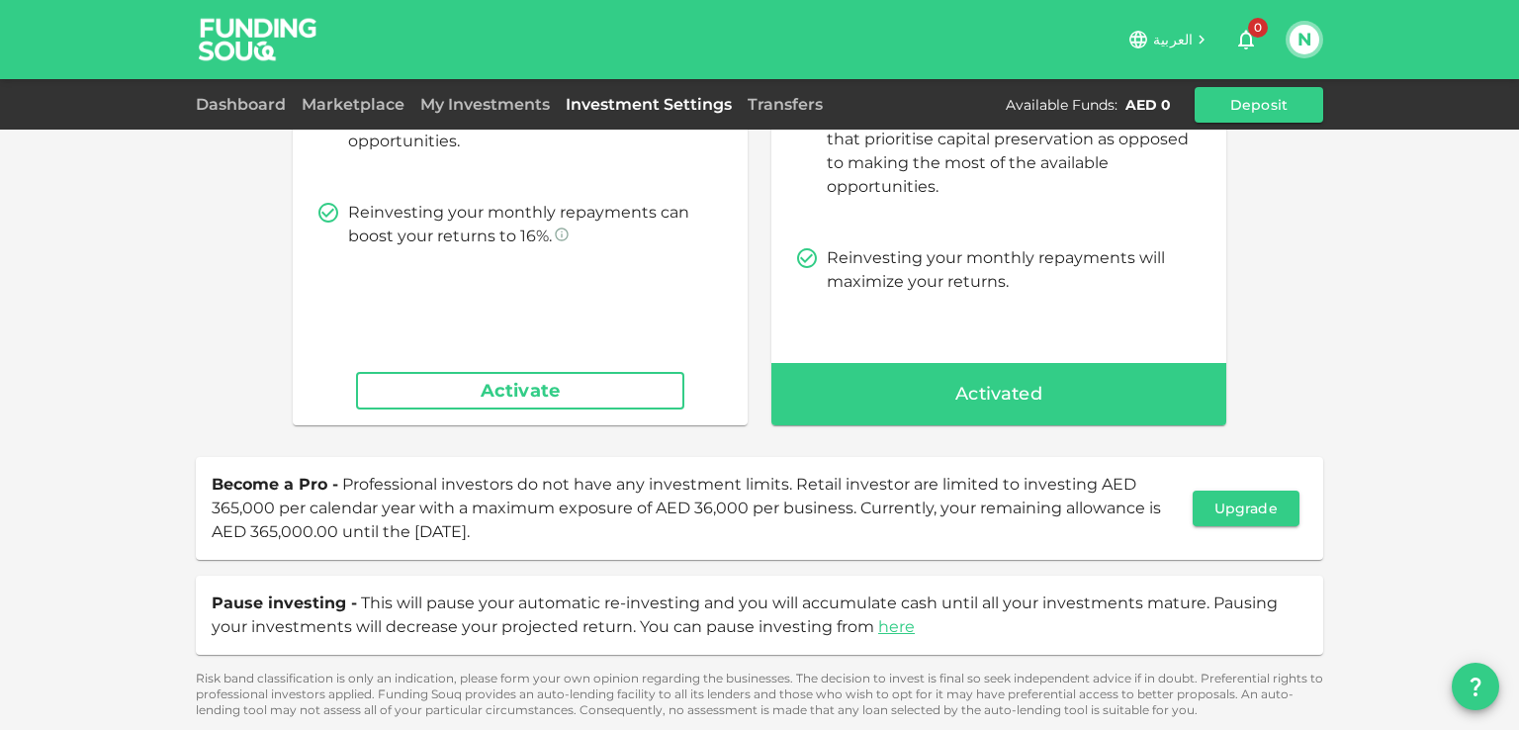
click at [933, 406] on div "Activated" at bounding box center [999, 394] width 455 height 63
drag, startPoint x: 961, startPoint y: 393, endPoint x: 932, endPoint y: 393, distance: 29.7
click at [932, 393] on div "Activated" at bounding box center [999, 394] width 455 height 63
click at [450, 390] on button "Activate" at bounding box center [520, 391] width 328 height 38
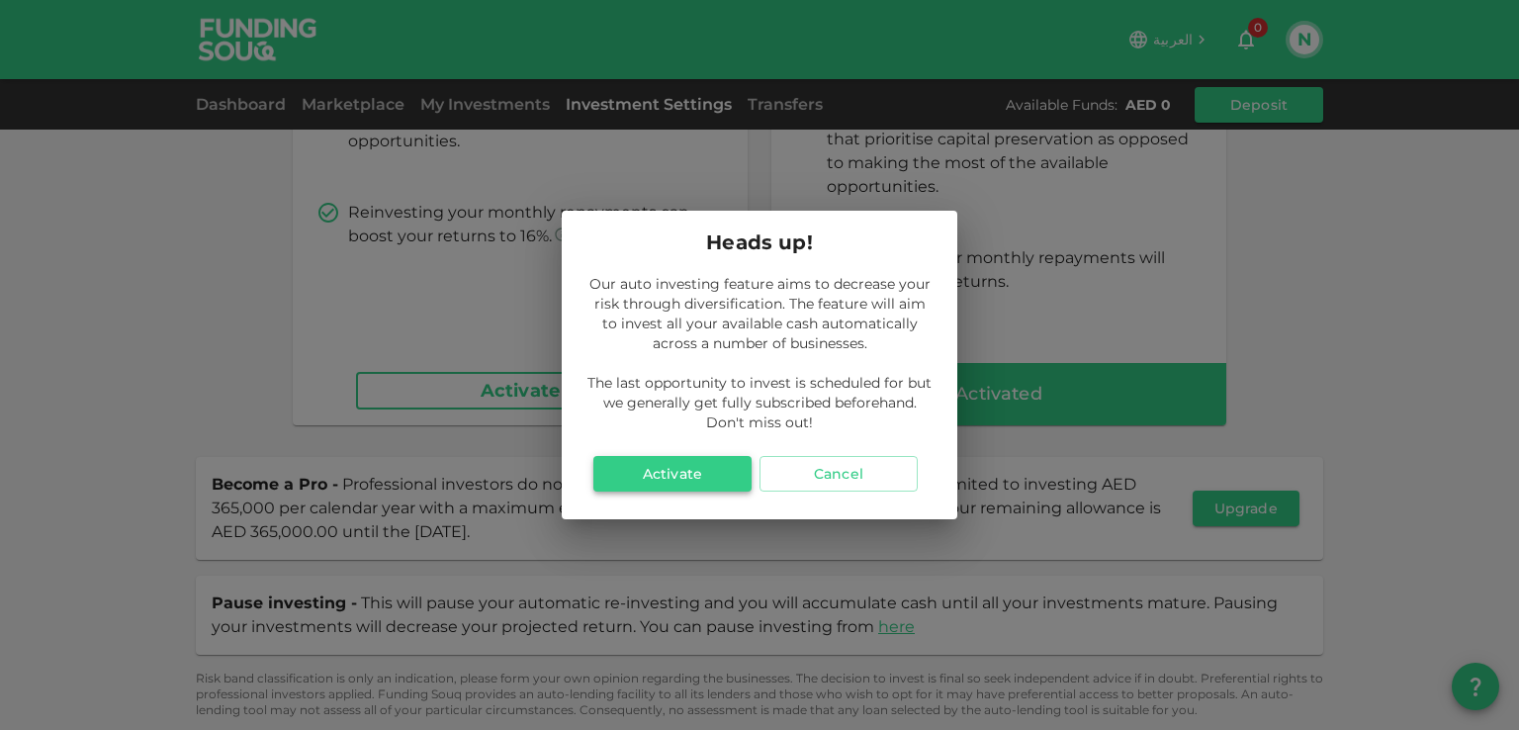
click at [634, 473] on button "Activate" at bounding box center [672, 474] width 158 height 36
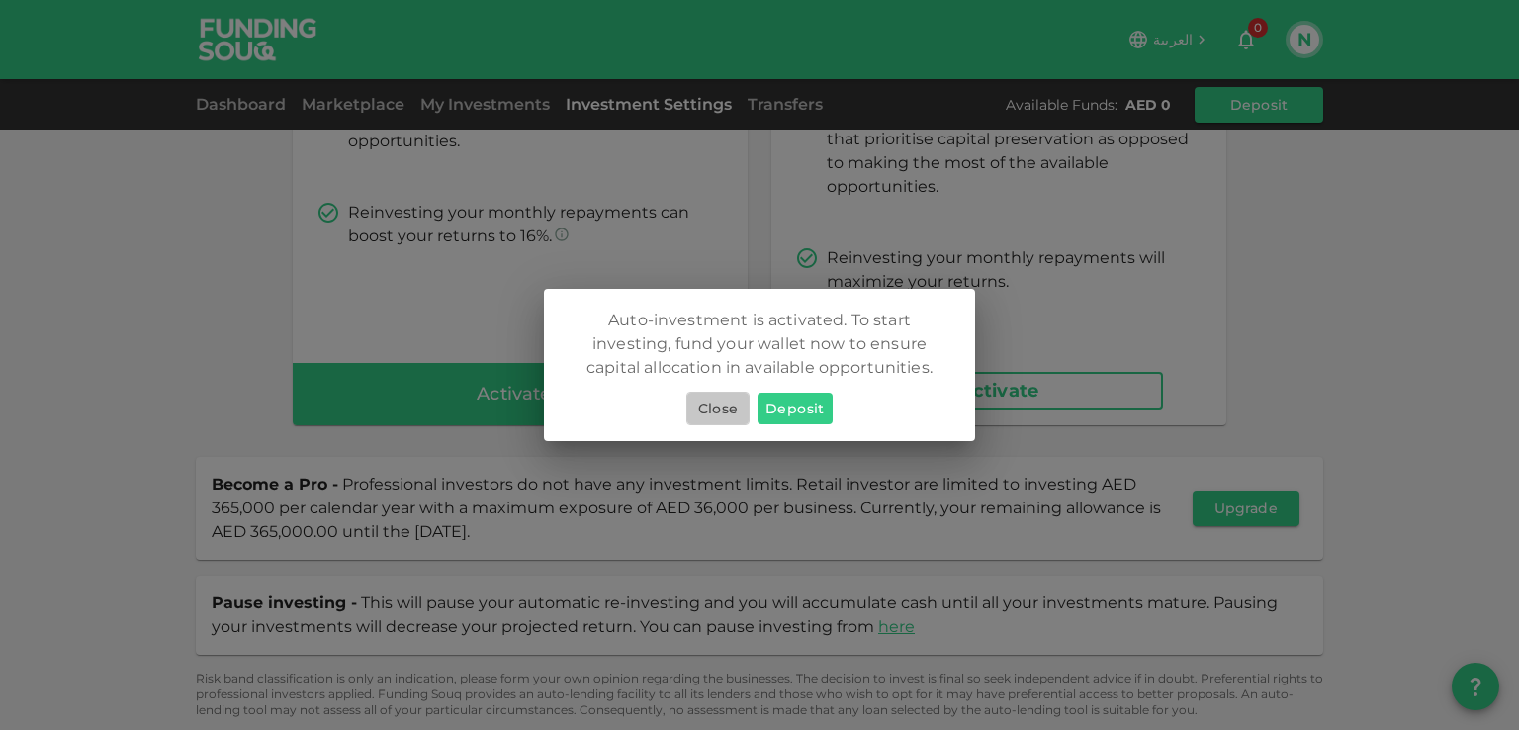
click at [708, 412] on button "Close" at bounding box center [717, 409] width 63 height 34
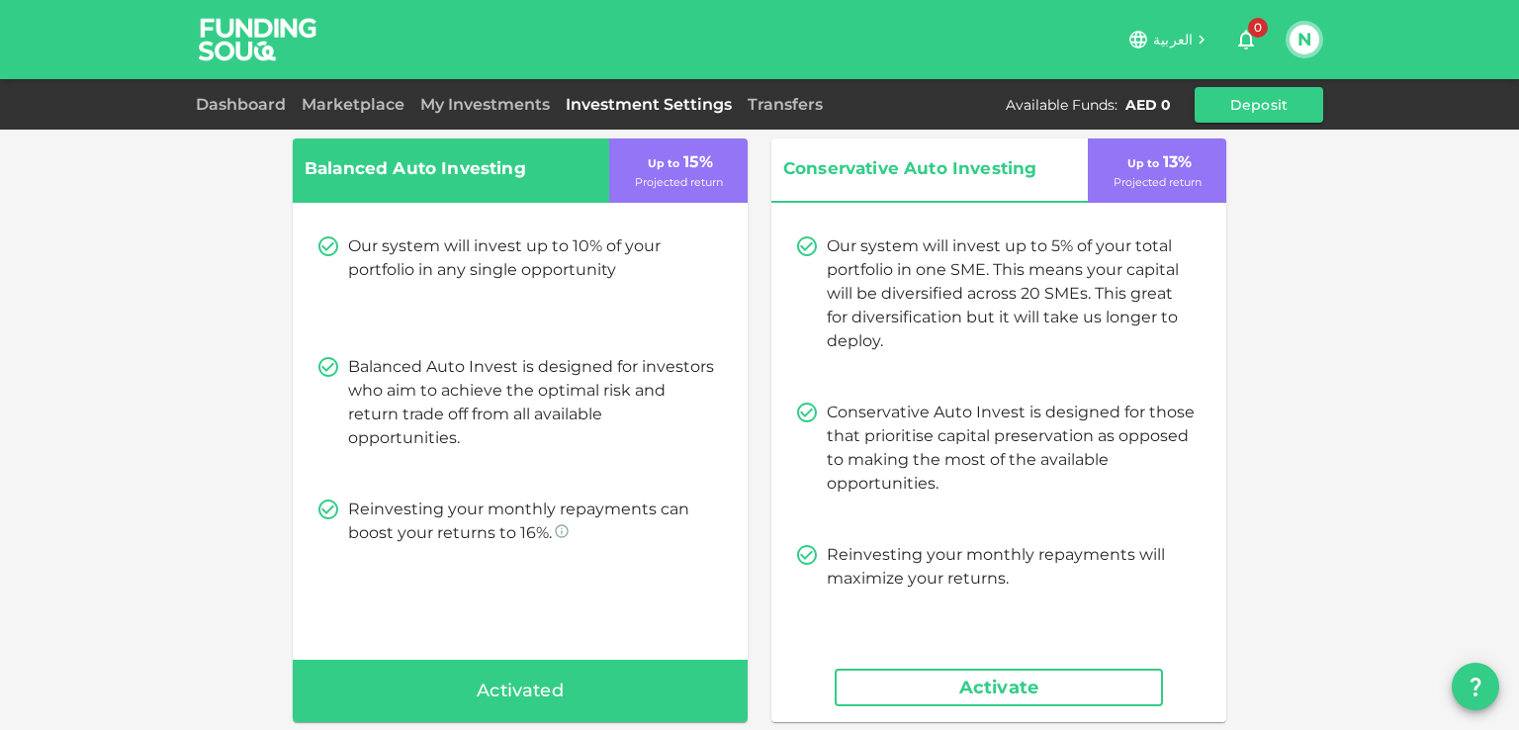
scroll to position [0, 0]
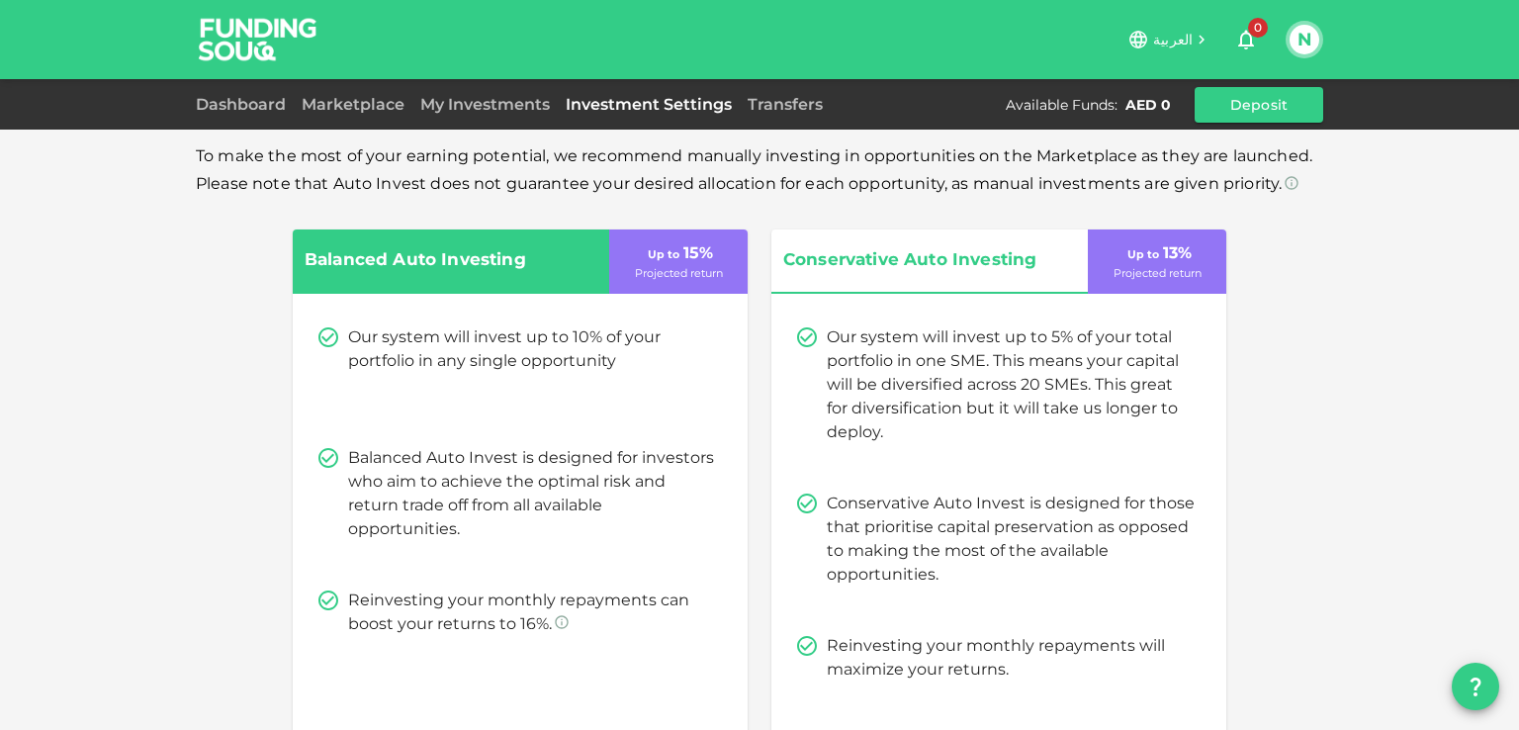
click at [16, 291] on div "To make the most of your earning potential, we recommend manually investing in …" at bounding box center [759, 559] width 1519 height 1118
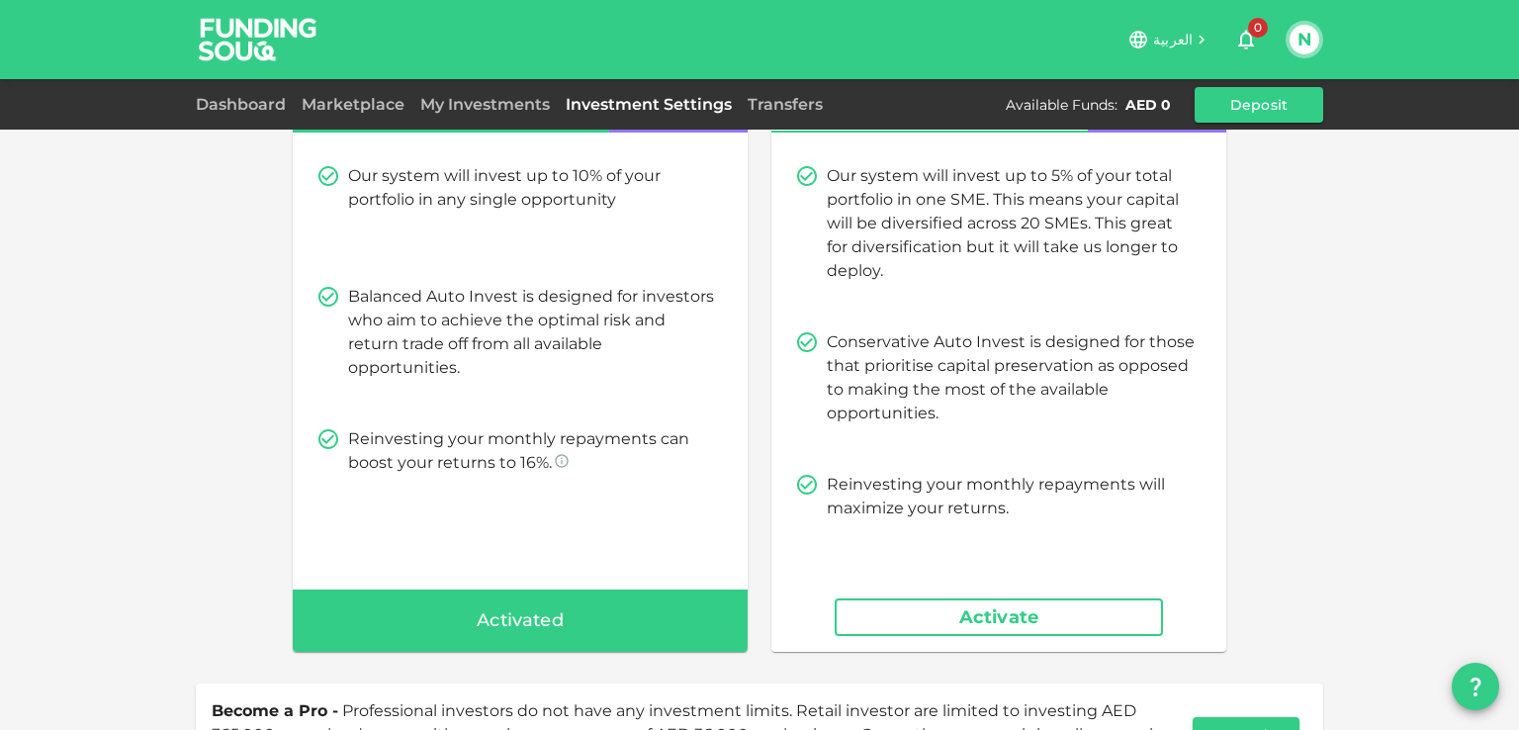
scroll to position [388, 0]
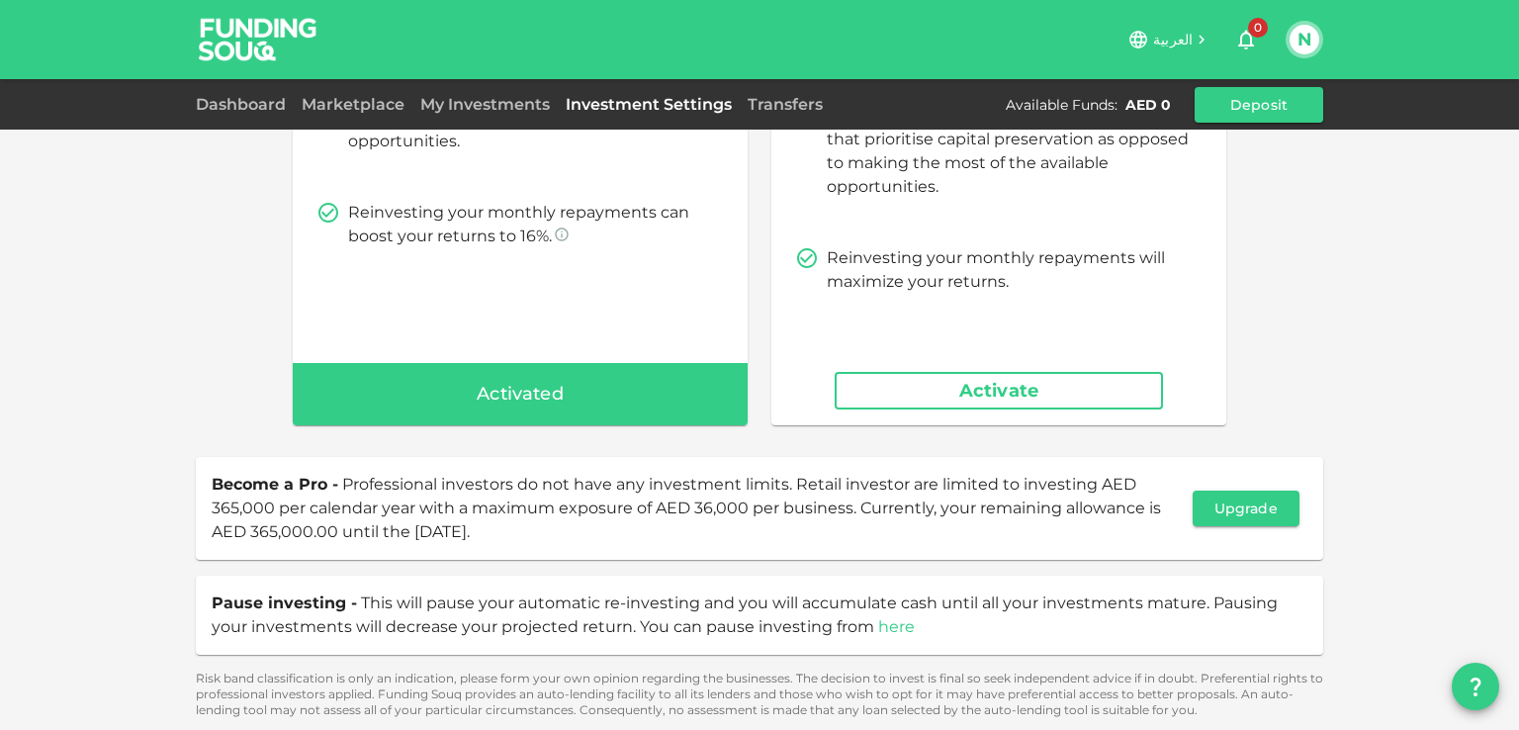
click at [879, 627] on link "here" at bounding box center [896, 626] width 37 height 19
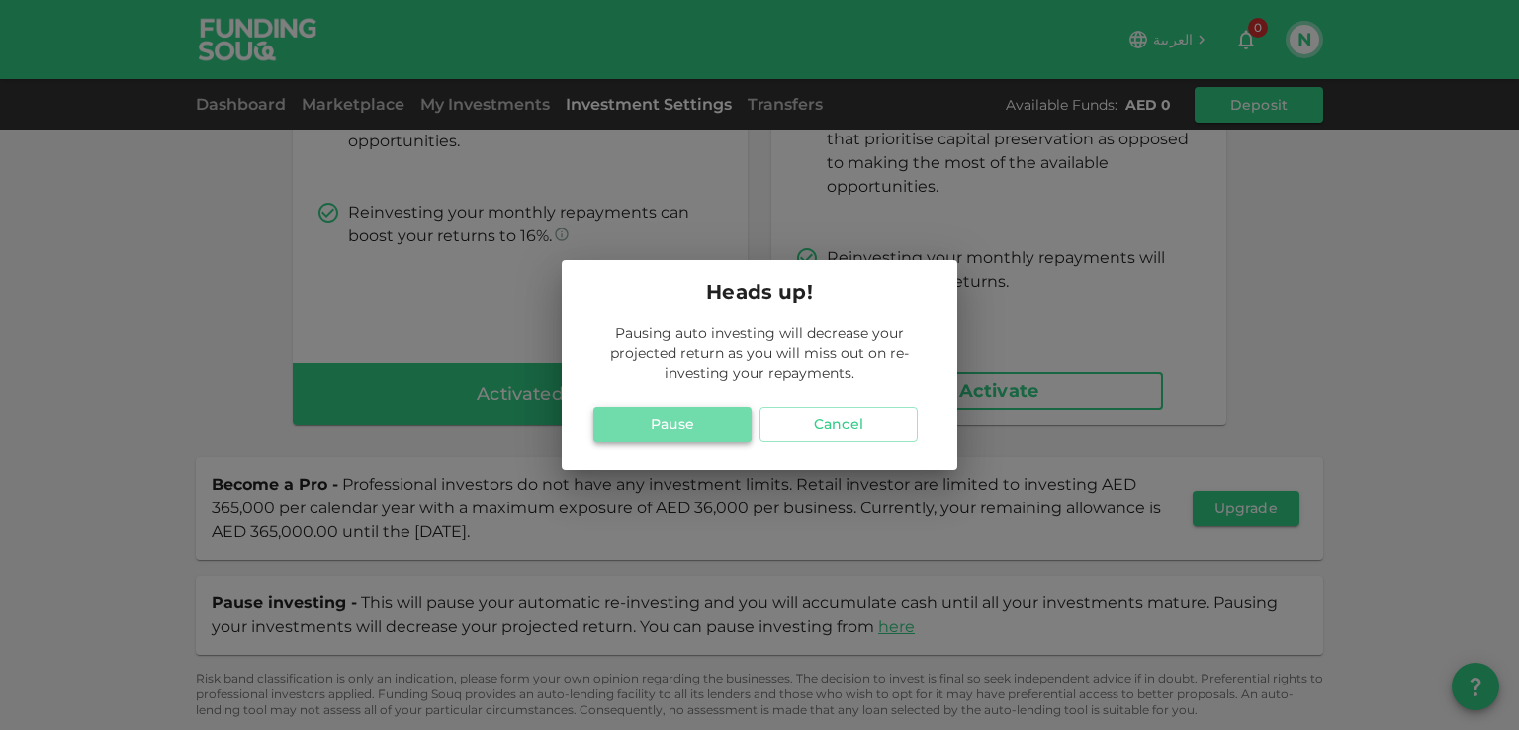
click at [649, 426] on button "Pause" at bounding box center [672, 425] width 158 height 36
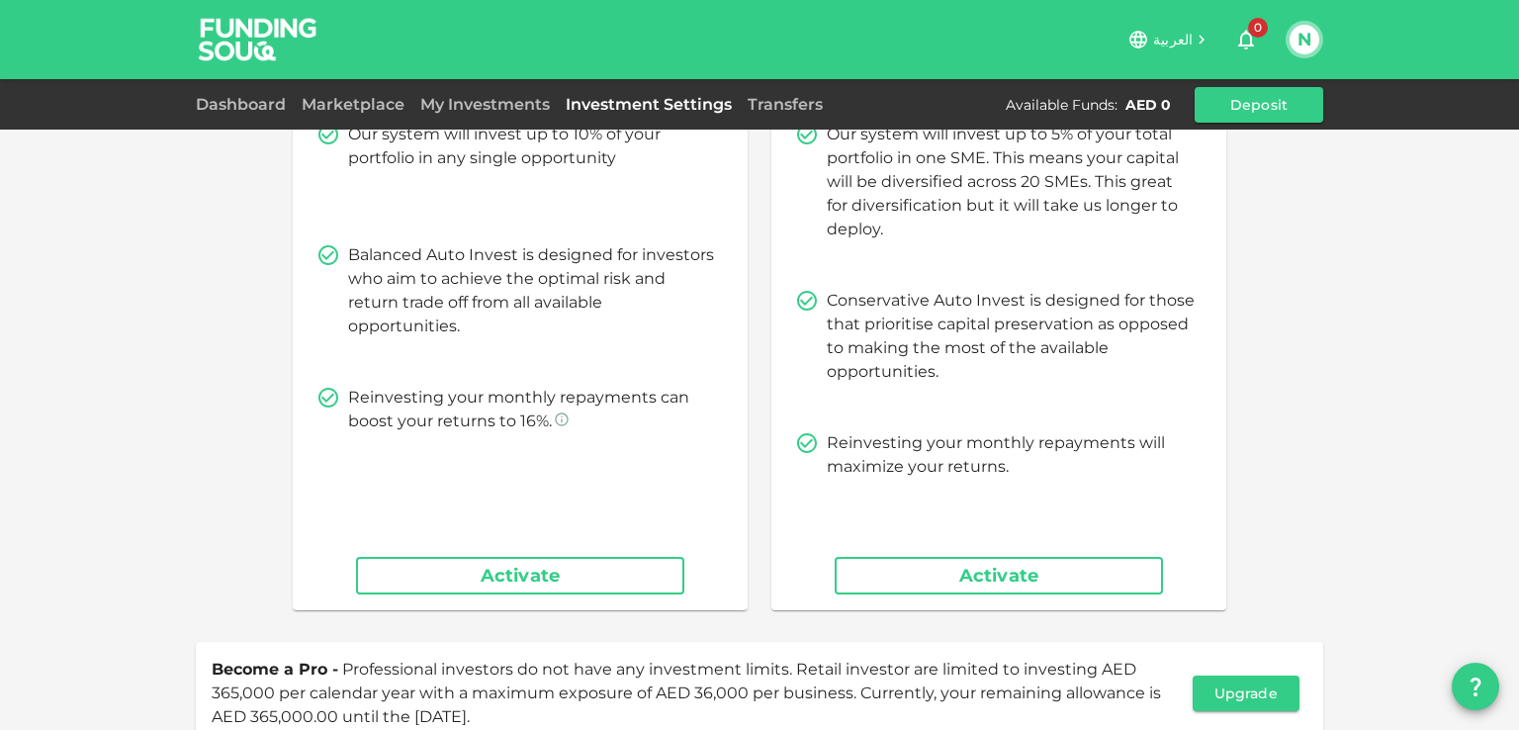
scroll to position [0, 0]
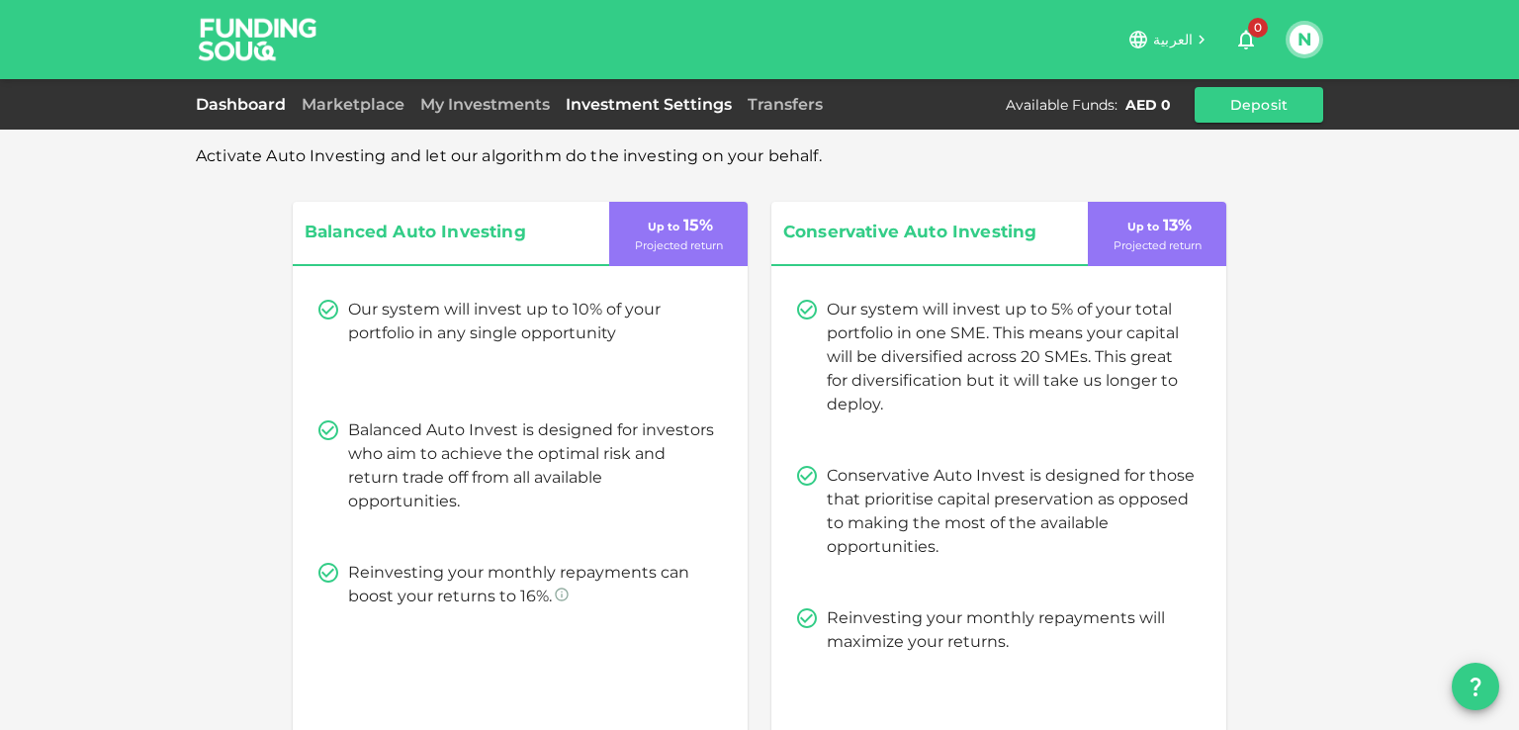
click at [255, 95] on link "Dashboard" at bounding box center [245, 104] width 98 height 19
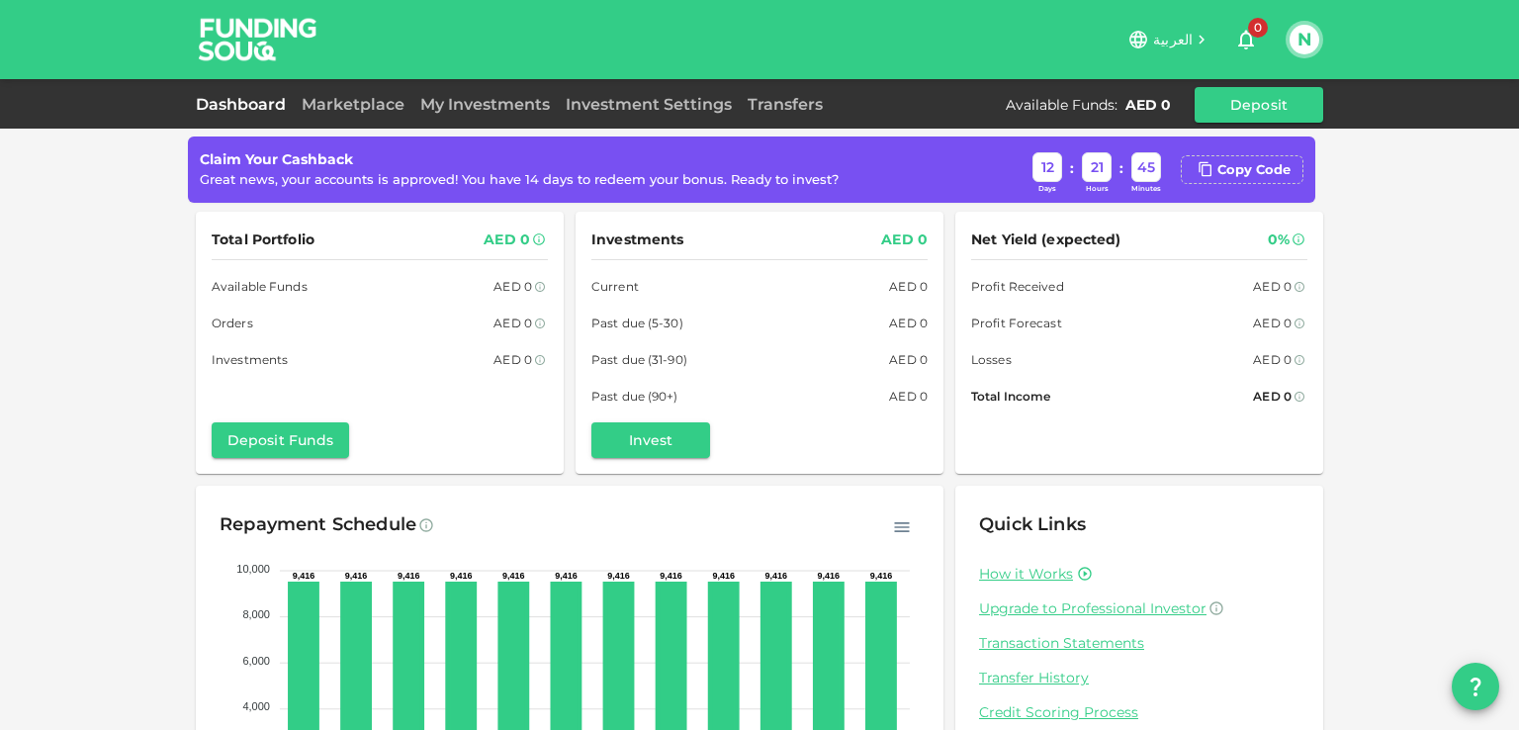
click at [336, 119] on div "Dashboard Marketplace My Investments Investment Settings Transfers Available Fu…" at bounding box center [760, 105] width 1128 height 36
click at [338, 97] on link "Marketplace" at bounding box center [353, 104] width 119 height 19
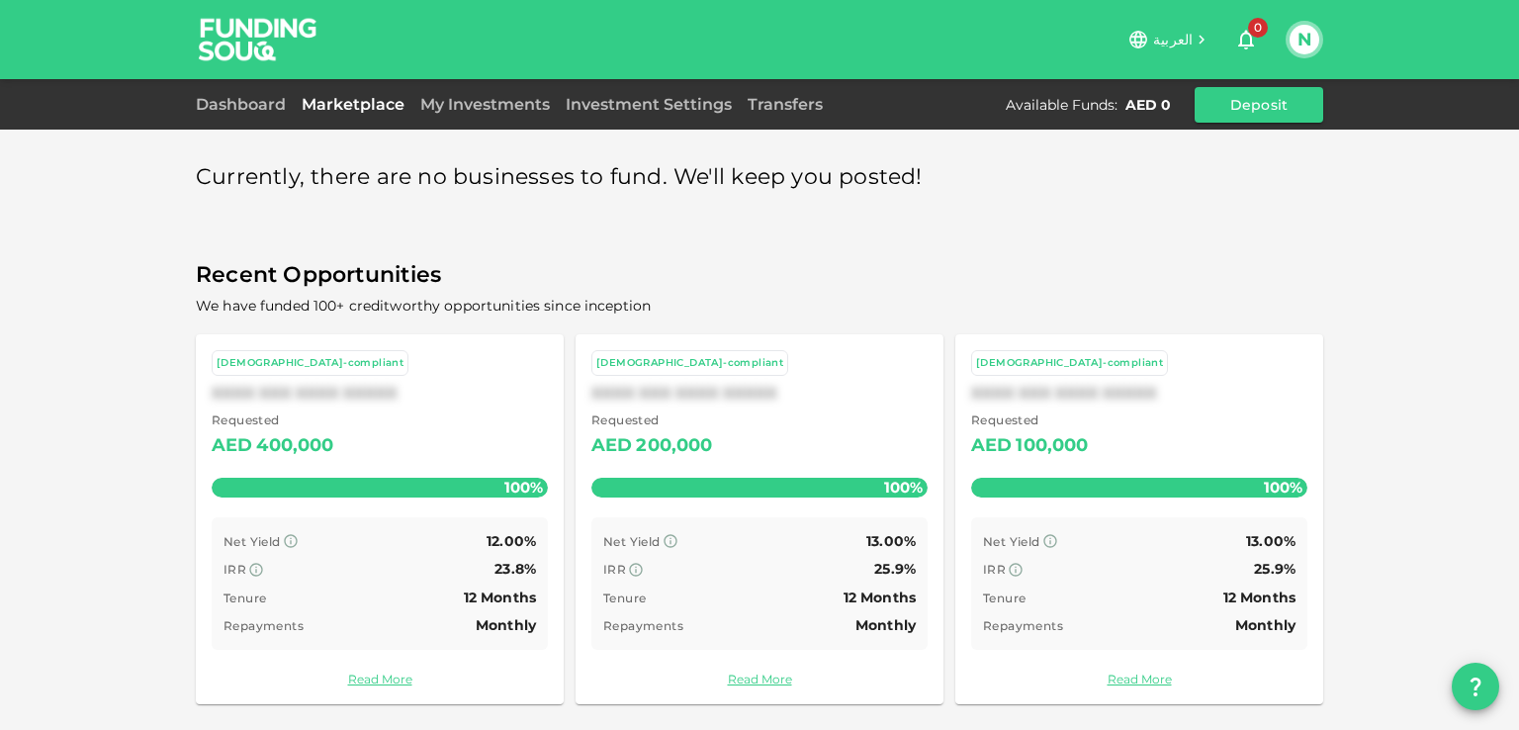
click at [373, 173] on span "Currently, there are no businesses to fund. We'll keep you posted!" at bounding box center [559, 177] width 727 height 39
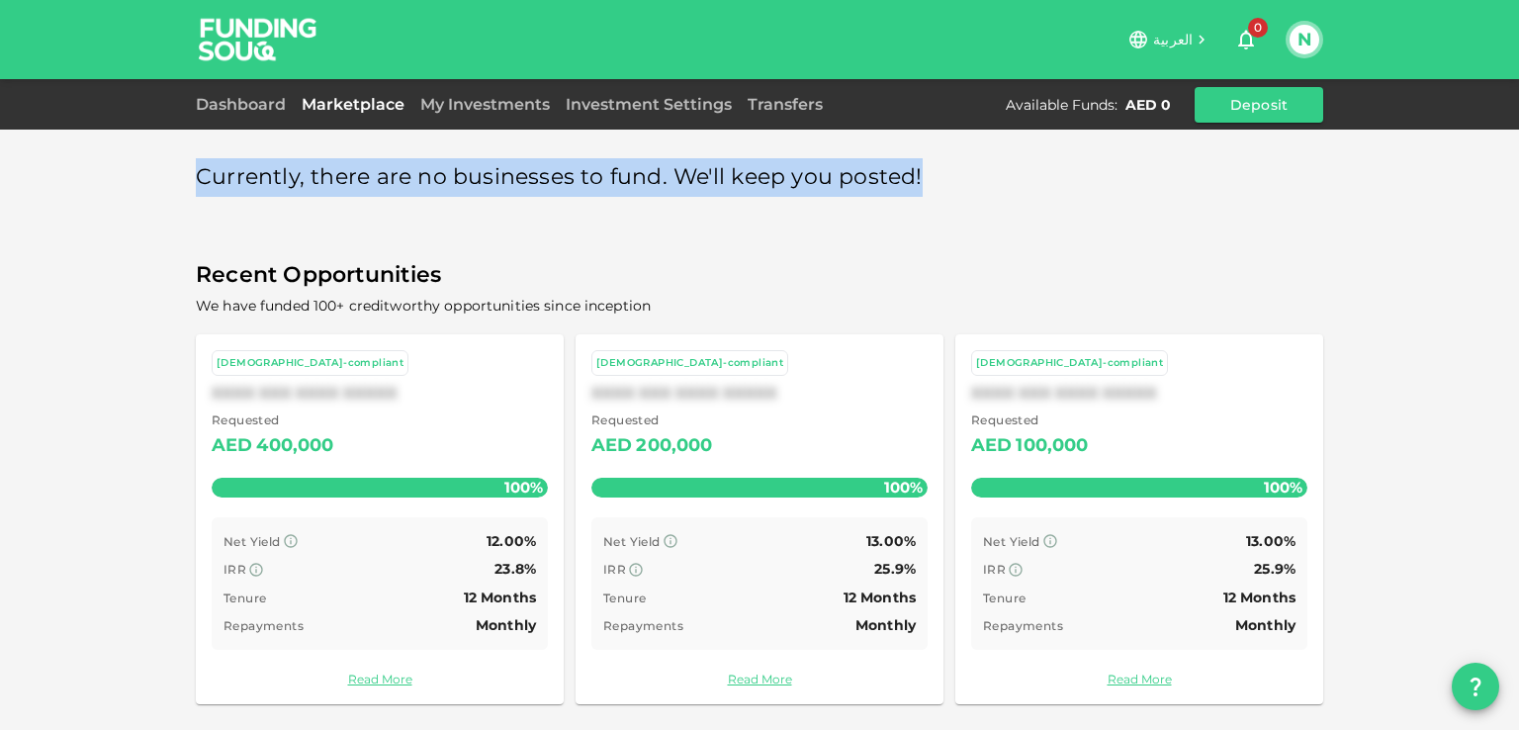
click at [373, 173] on span "Currently, there are no businesses to fund. We'll keep you posted!" at bounding box center [559, 177] width 727 height 39
click at [1216, 214] on div "Currently, there are no businesses to fund. We'll keep you posted! Recent Oppor…" at bounding box center [760, 431] width 1128 height 578
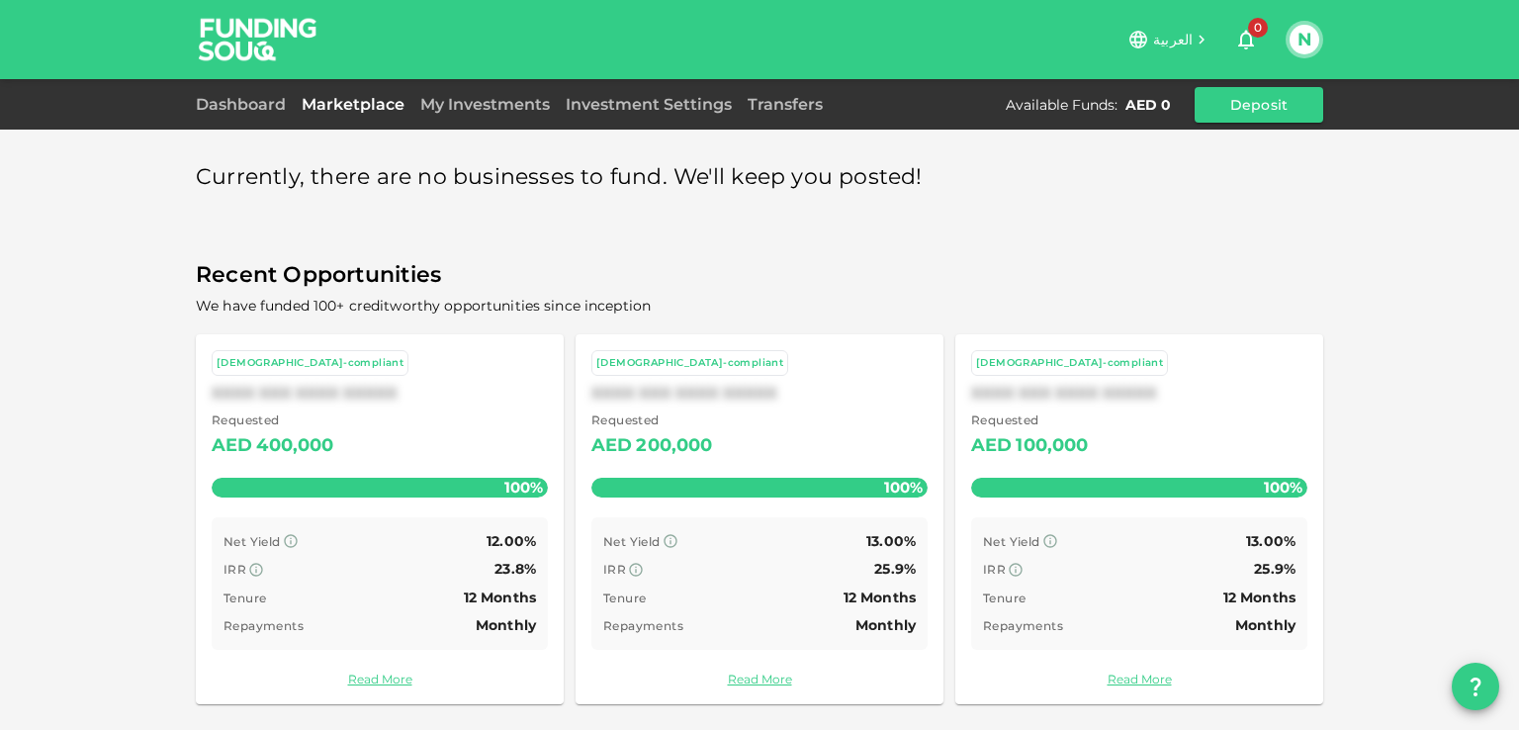
click at [1297, 43] on button "N" at bounding box center [1305, 40] width 30 height 30
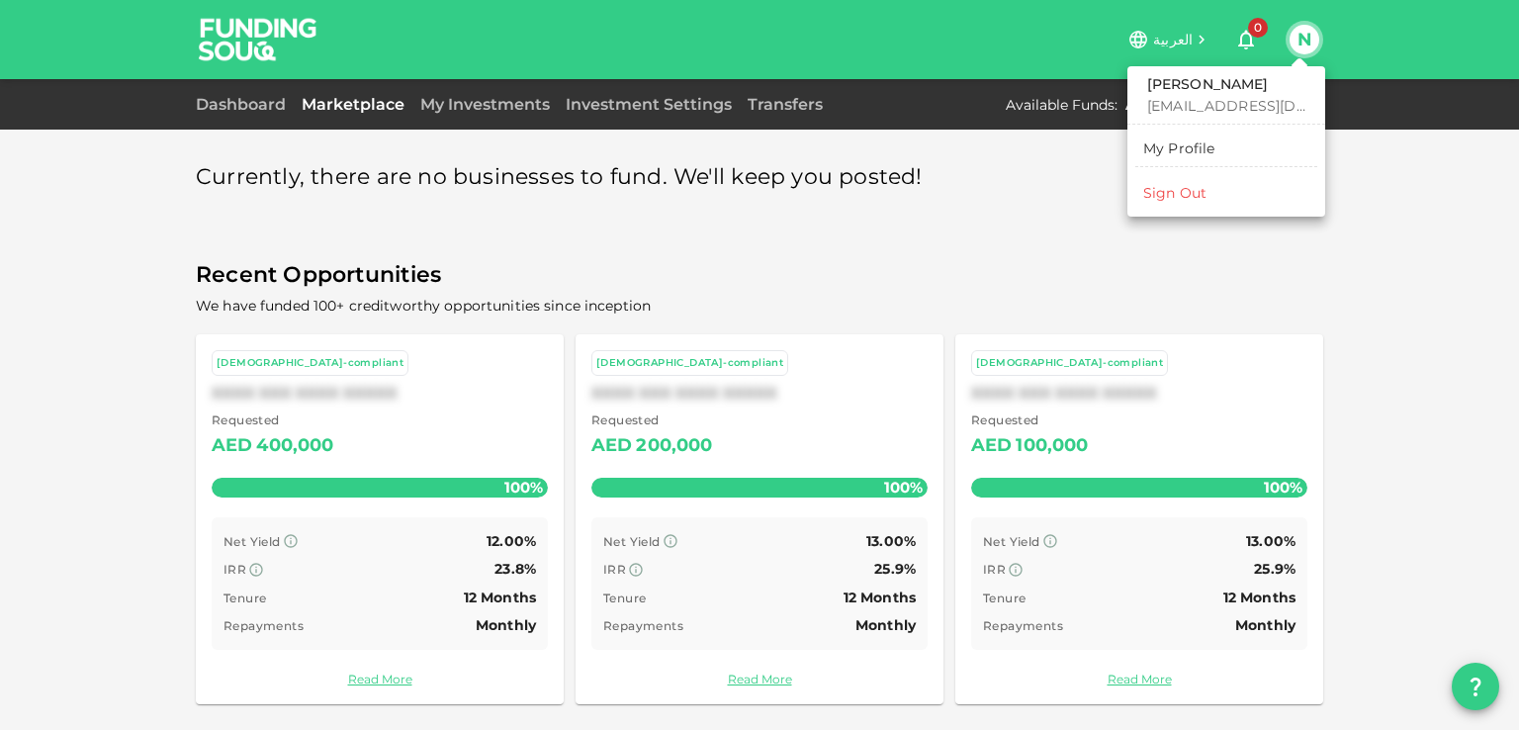
click at [1200, 190] on div "Sign Out" at bounding box center [1174, 193] width 63 height 20
